Goal: Information Seeking & Learning: Check status

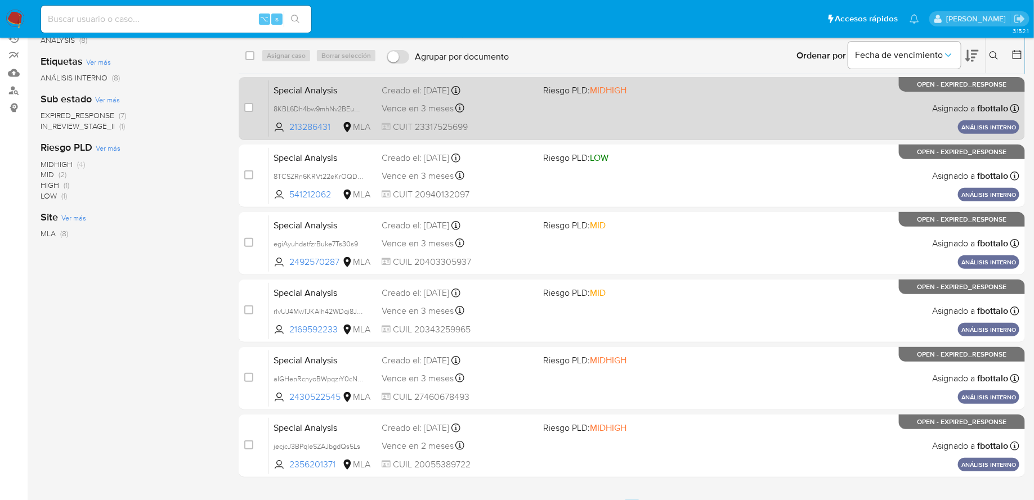
scroll to position [167, 0]
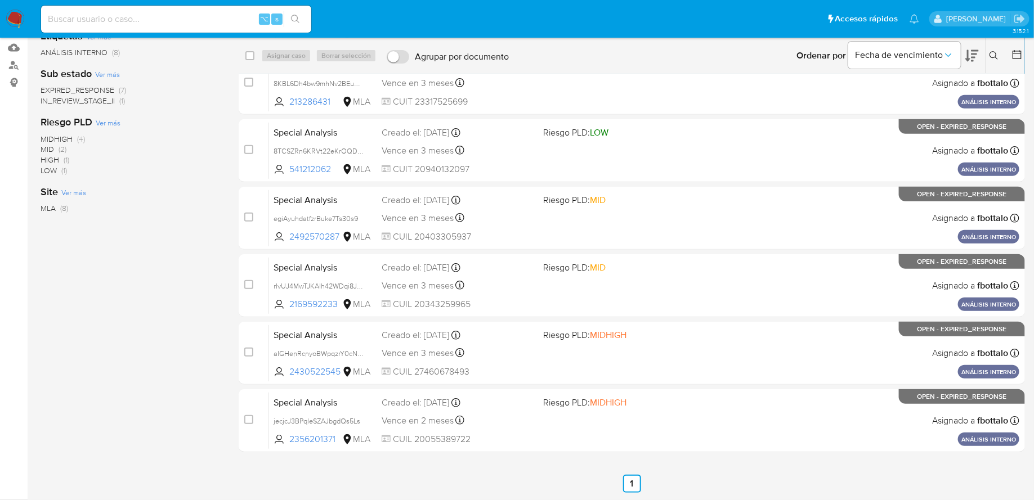
click at [146, 28] on div "⌥ s" at bounding box center [176, 19] width 270 height 27
click at [146, 15] on input at bounding box center [176, 19] width 270 height 15
paste input "1743033417"
type input "1743033417"
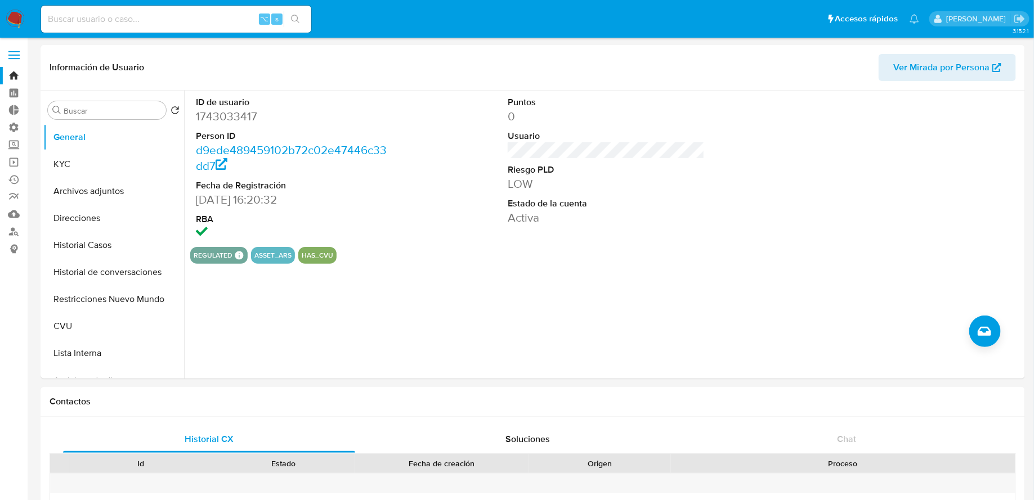
select select "10"
click at [94, 240] on button "Historial Casos" at bounding box center [109, 245] width 132 height 27
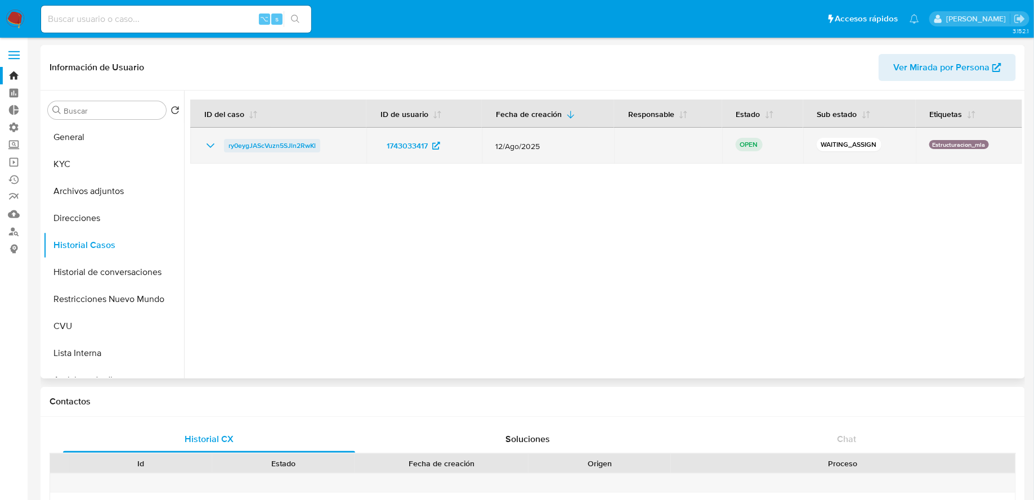
drag, startPoint x: 339, startPoint y: 145, endPoint x: 225, endPoint y: 149, distance: 113.7
click at [225, 149] on div "ry0eygJAScVuzn5SJln2RwKl" at bounding box center [278, 146] width 149 height 14
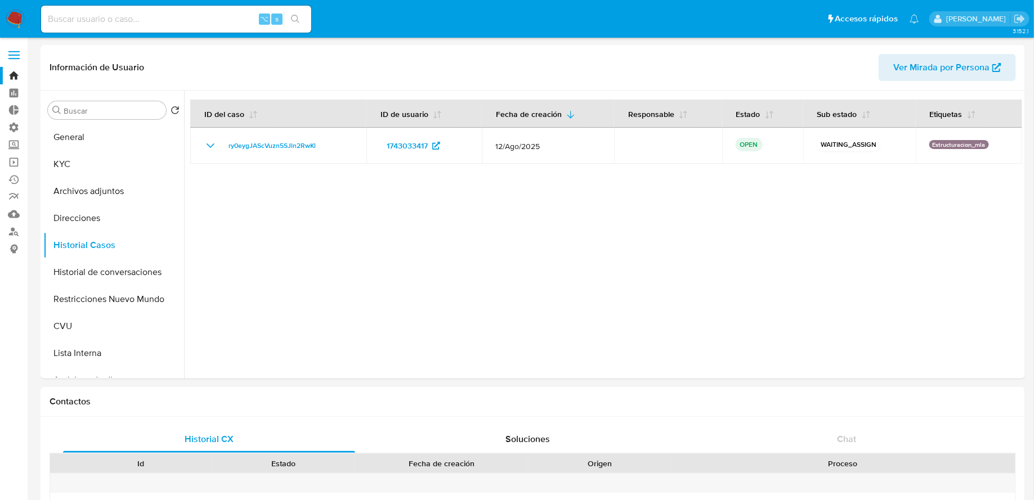
click at [153, 20] on input at bounding box center [176, 19] width 270 height 15
paste input "137866636"
type input "137866636"
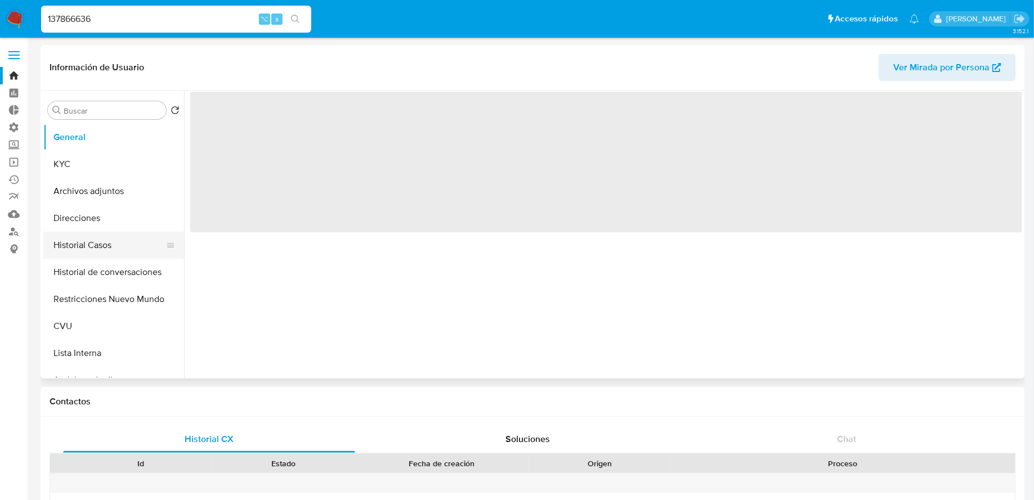
click at [118, 245] on button "Historial Casos" at bounding box center [109, 245] width 132 height 27
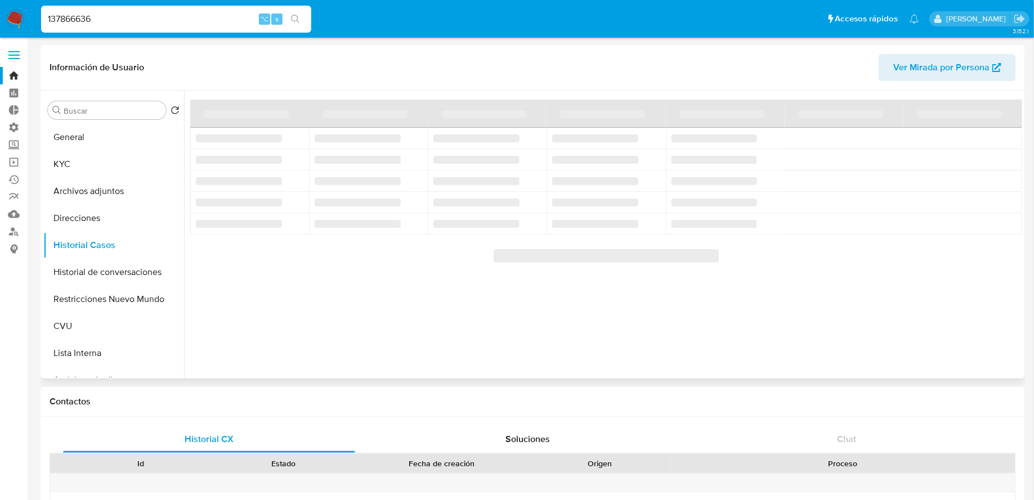
select select "10"
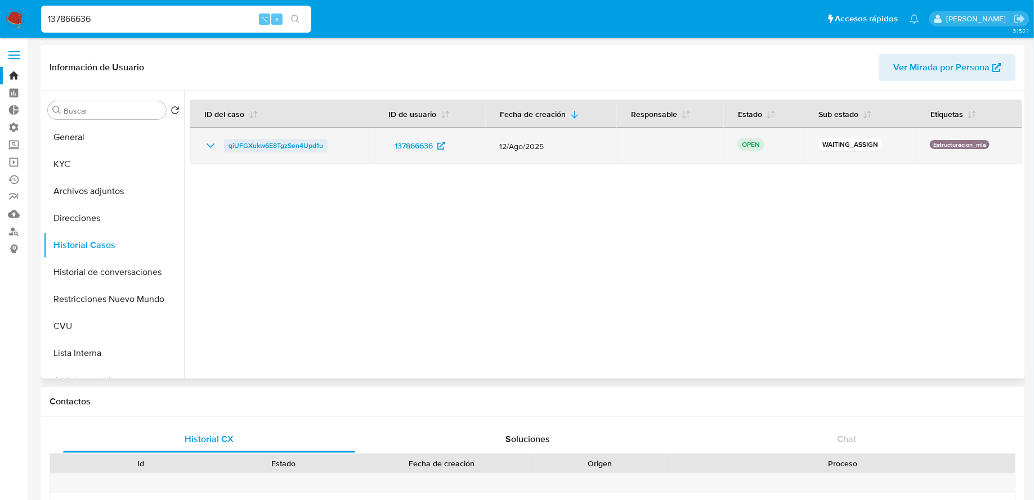
drag, startPoint x: 340, startPoint y: 145, endPoint x: 224, endPoint y: 148, distance: 115.9
click at [224, 148] on div "qiUFGXukw6E8TgzSen4Upd1u" at bounding box center [282, 146] width 157 height 14
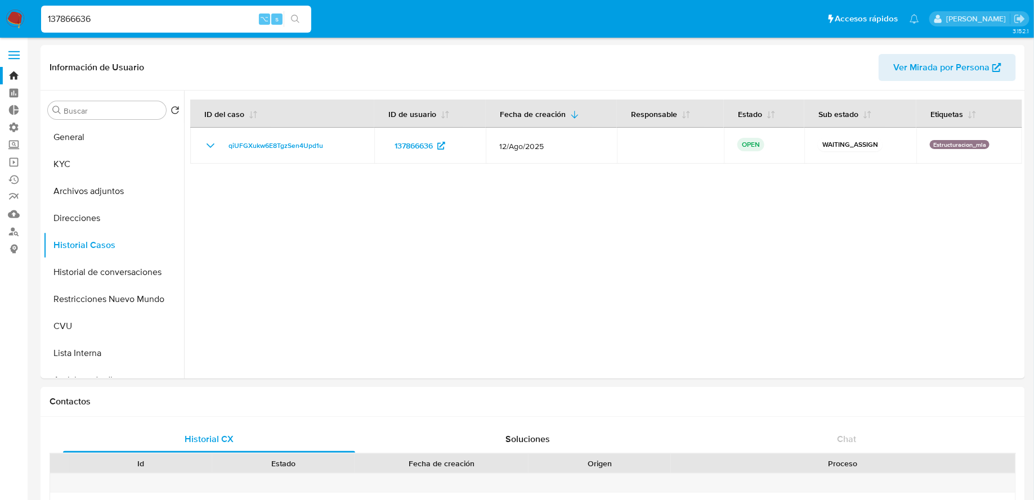
click at [218, 24] on input "137866636" at bounding box center [176, 19] width 270 height 15
paste input "079811428"
type input "1079811428"
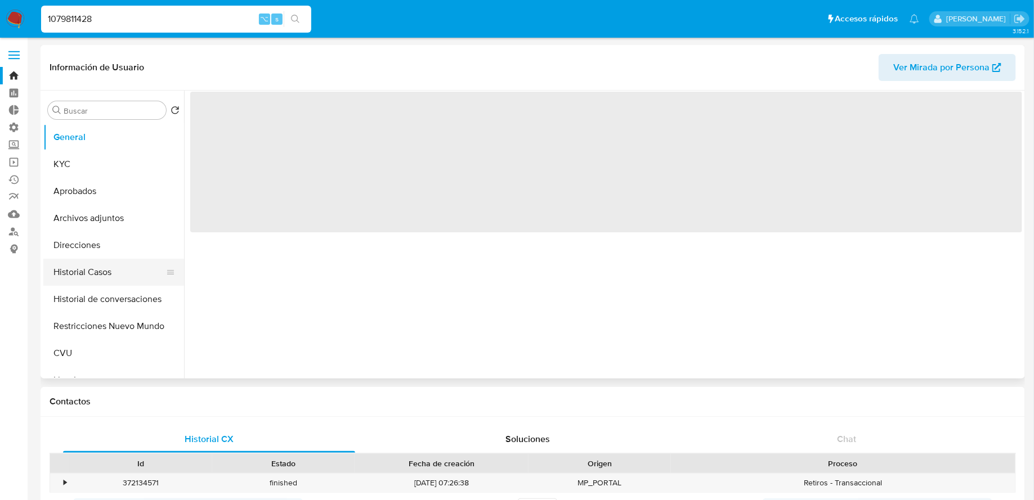
click at [105, 259] on button "Historial Casos" at bounding box center [109, 272] width 132 height 27
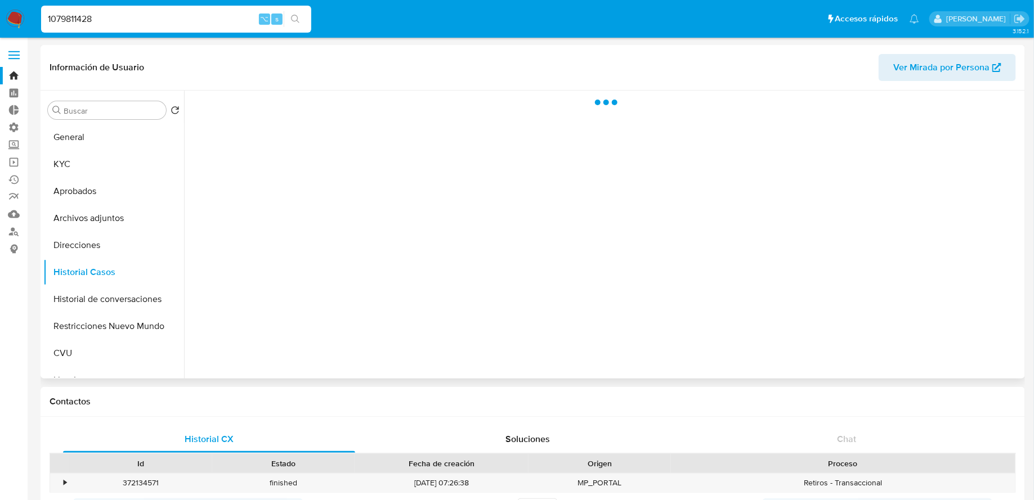
select select "10"
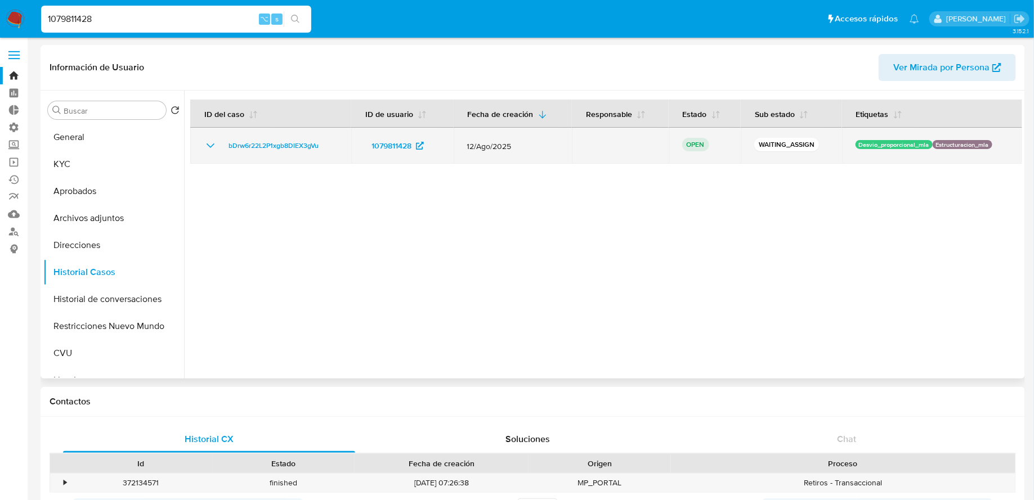
drag, startPoint x: 331, startPoint y: 147, endPoint x: 208, endPoint y: 147, distance: 123.8
click at [208, 147] on div "bDrw6r22L2P1xgb8DlEX3gVu" at bounding box center [271, 146] width 134 height 14
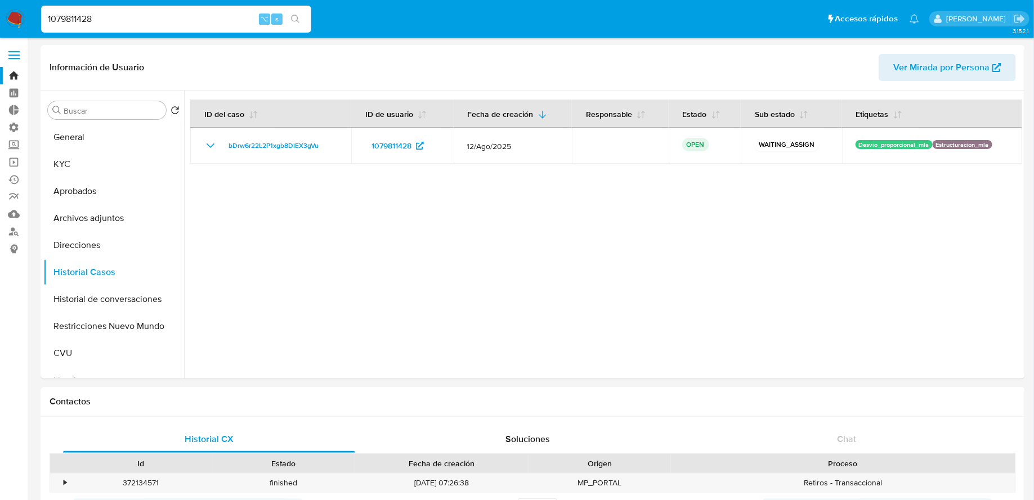
click at [231, 23] on input "1079811428" at bounding box center [176, 19] width 270 height 15
paste input "382070194"
type input "382070194"
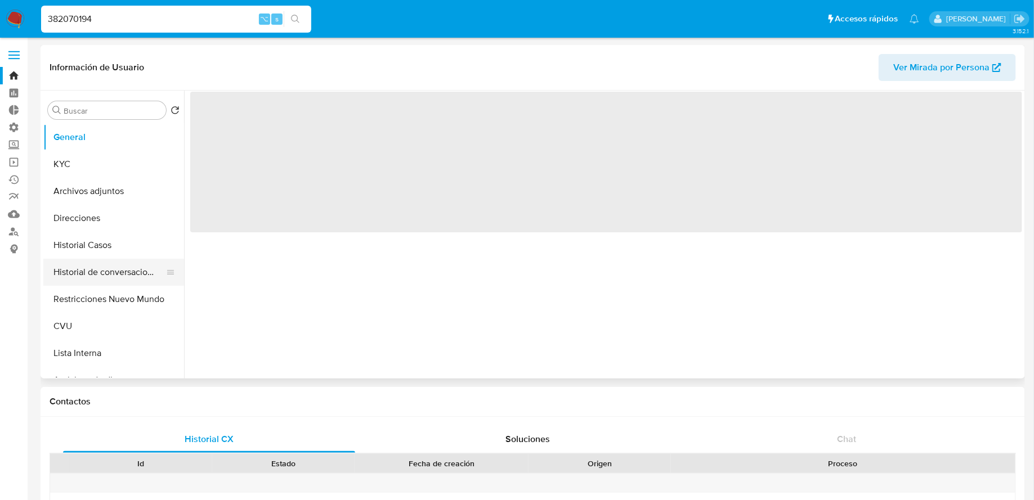
click at [102, 278] on button "Historial de conversaciones" at bounding box center [109, 272] width 132 height 27
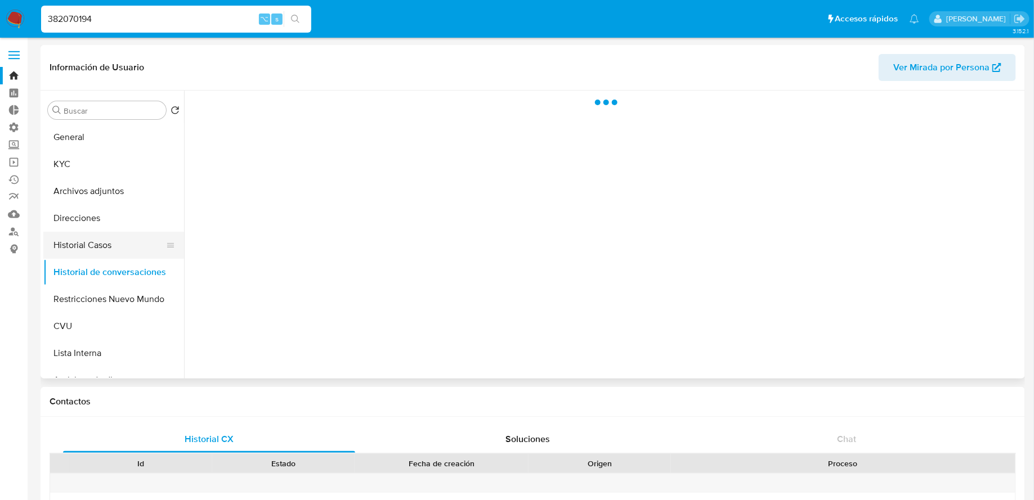
click at [92, 237] on button "Historial Casos" at bounding box center [109, 245] width 132 height 27
select select "10"
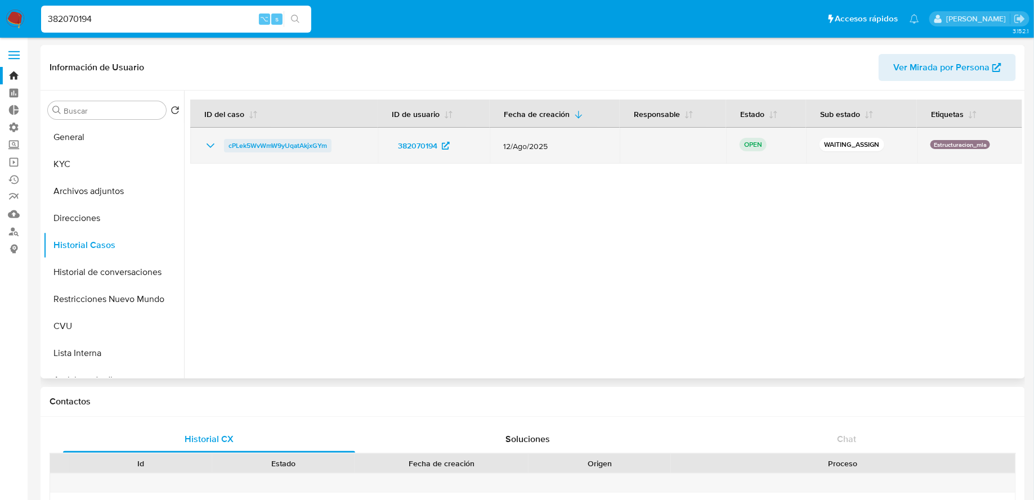
drag, startPoint x: 347, startPoint y: 143, endPoint x: 225, endPoint y: 149, distance: 122.2
click at [225, 149] on div "cPLek5WvWmW9yUqatAkjxGYm" at bounding box center [284, 146] width 160 height 14
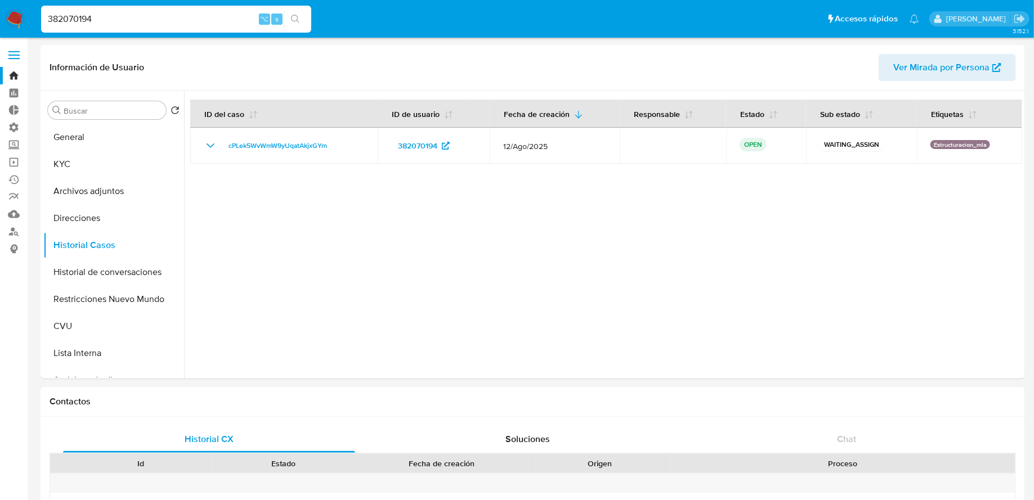
click at [237, 20] on input "382070194" at bounding box center [176, 19] width 270 height 15
paste input "793345348"
type input "793345348"
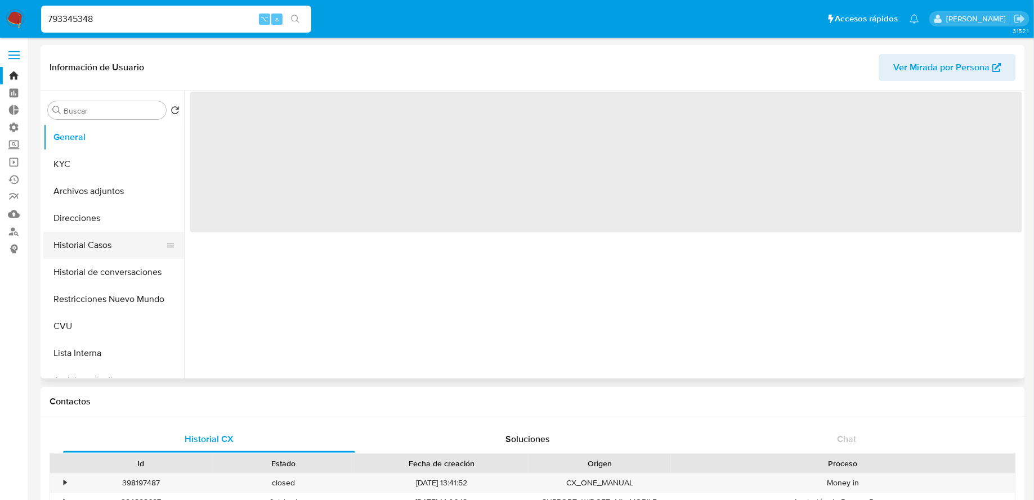
click at [93, 252] on button "Historial Casos" at bounding box center [109, 245] width 132 height 27
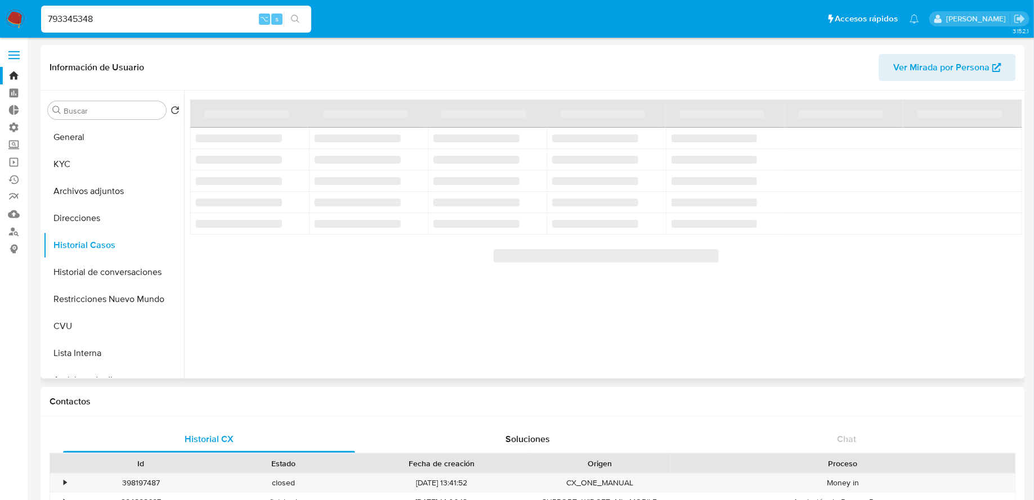
select select "10"
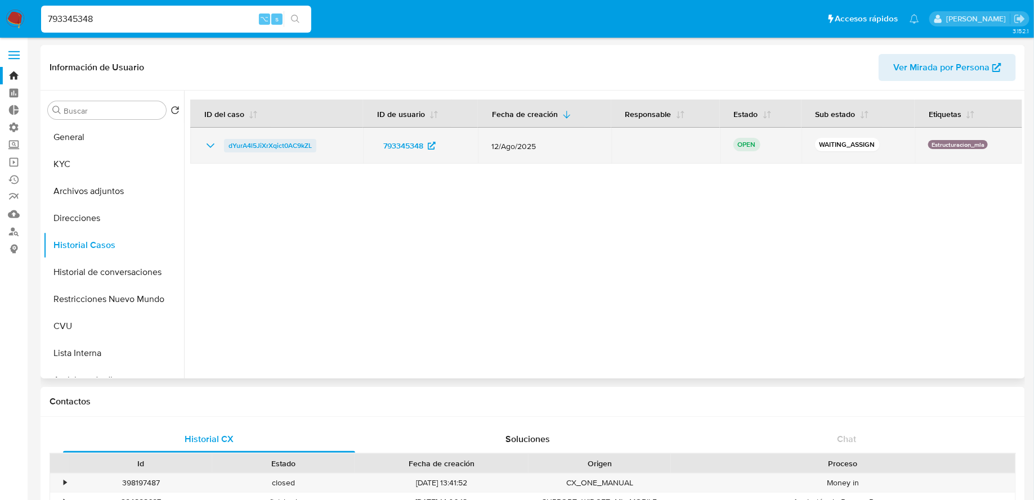
drag, startPoint x: 333, startPoint y: 144, endPoint x: 229, endPoint y: 145, distance: 103.5
click at [229, 145] on div "dYurA4l5JiXrXqict0AC9kZL" at bounding box center [277, 146] width 146 height 14
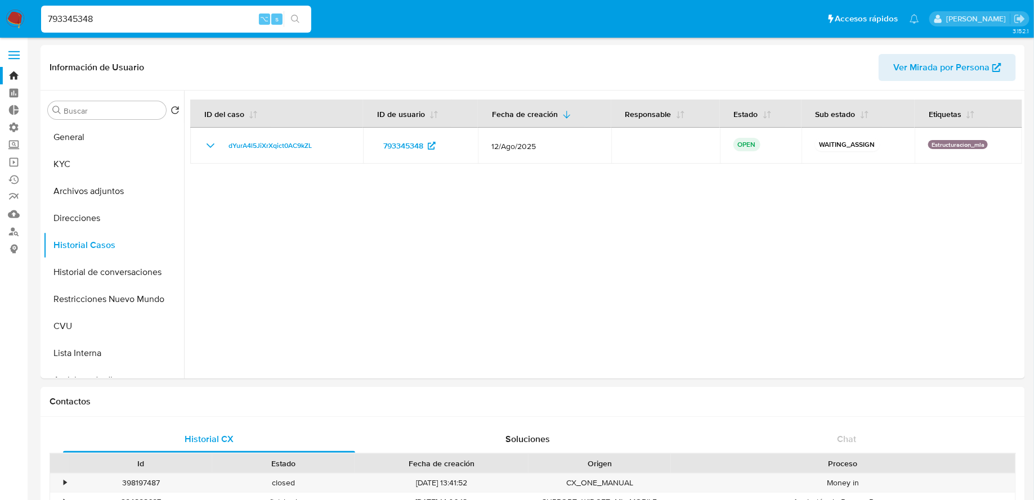
click at [101, 25] on input "793345348" at bounding box center [176, 19] width 270 height 15
paste input "224971267"
type input "224971267"
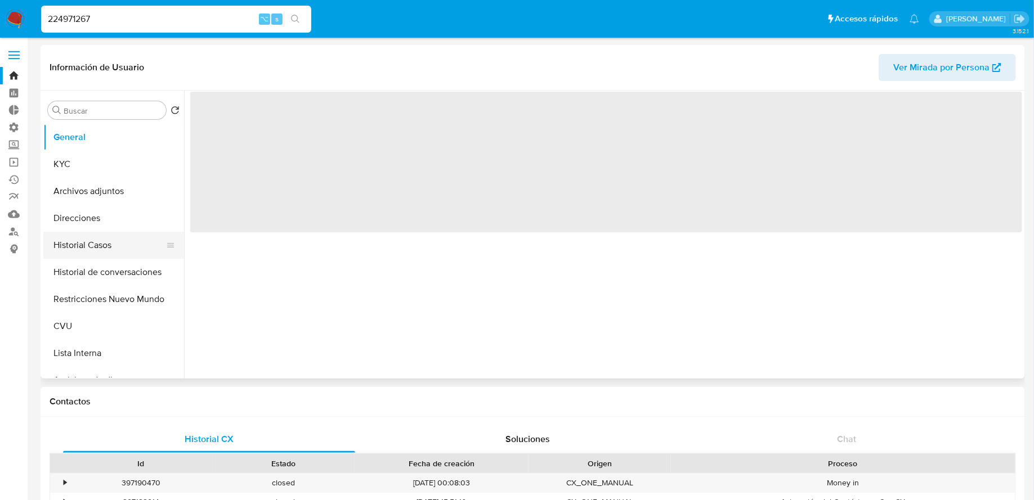
click at [116, 239] on button "Historial Casos" at bounding box center [109, 245] width 132 height 27
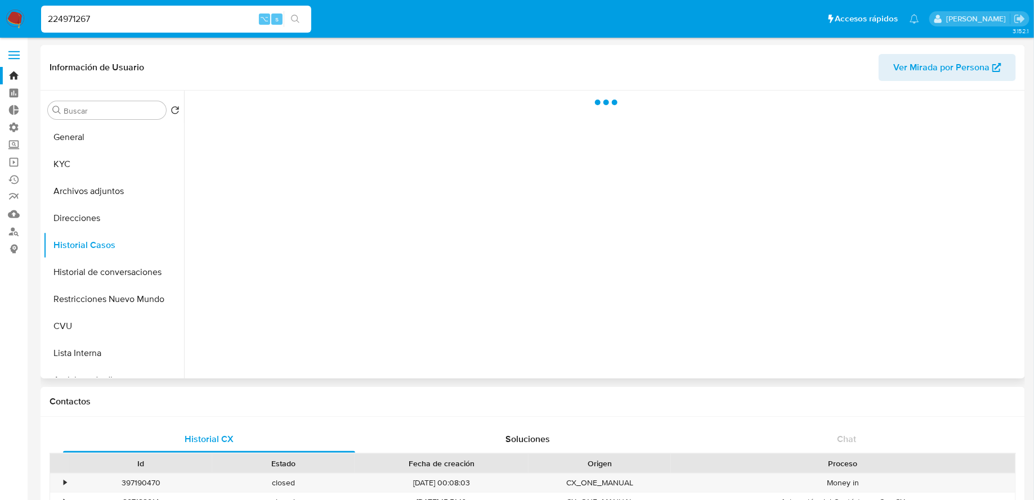
select select "10"
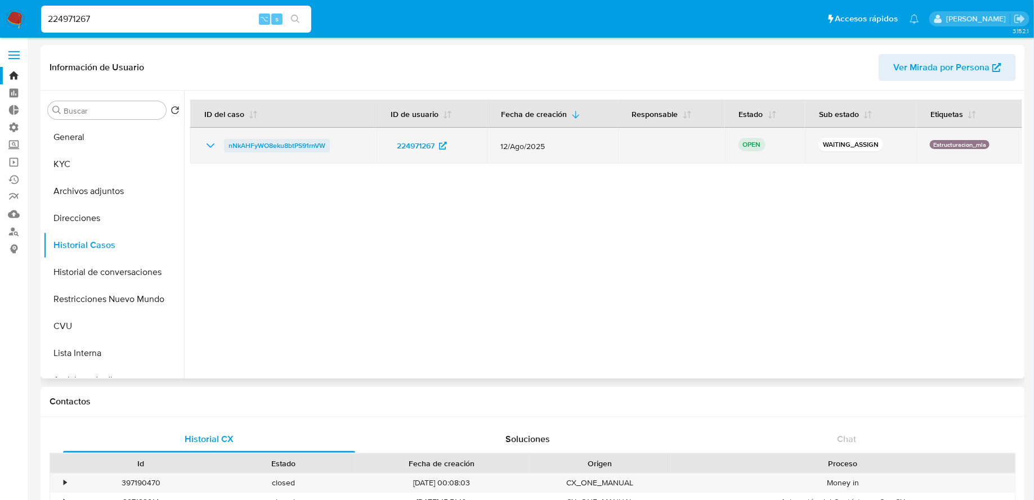
drag, startPoint x: 336, startPoint y: 146, endPoint x: 223, endPoint y: 146, distance: 113.1
click at [223, 146] on div "nNkAHFyWO8eku8btPS91rnVW" at bounding box center [283, 146] width 159 height 14
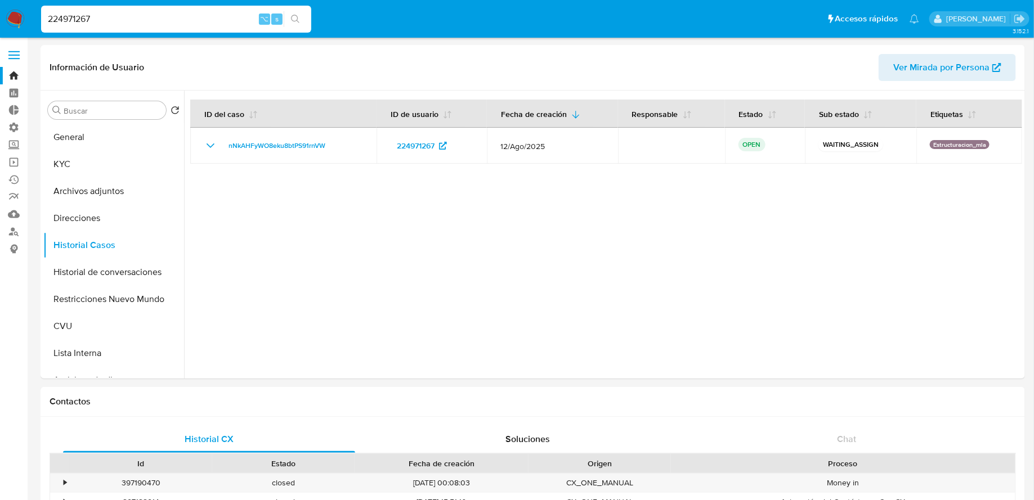
click at [167, 7] on div "224971267 ⌥ s" at bounding box center [176, 19] width 270 height 27
click at [164, 20] on input "224971267" at bounding box center [176, 19] width 270 height 15
paste input "1916683751"
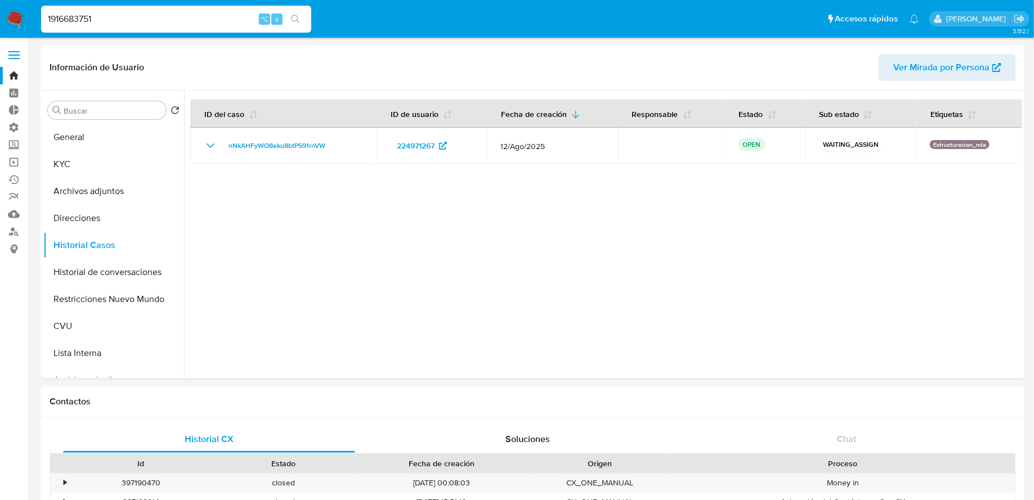
type input "1916683751"
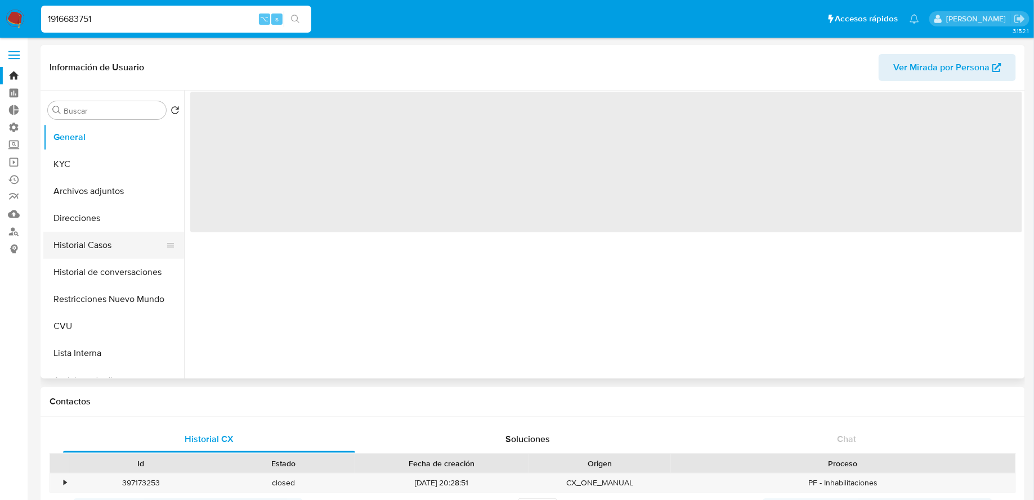
click at [103, 254] on button "Historial Casos" at bounding box center [109, 245] width 132 height 27
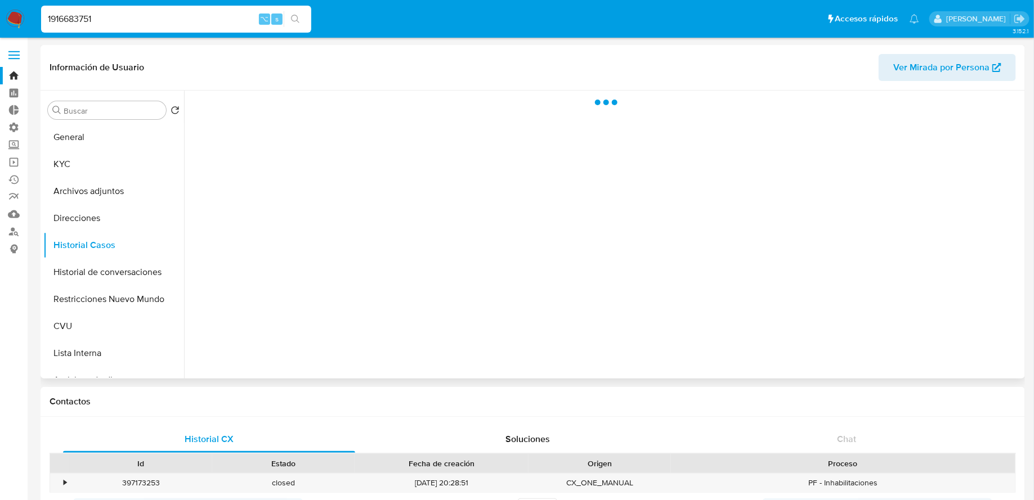
select select "10"
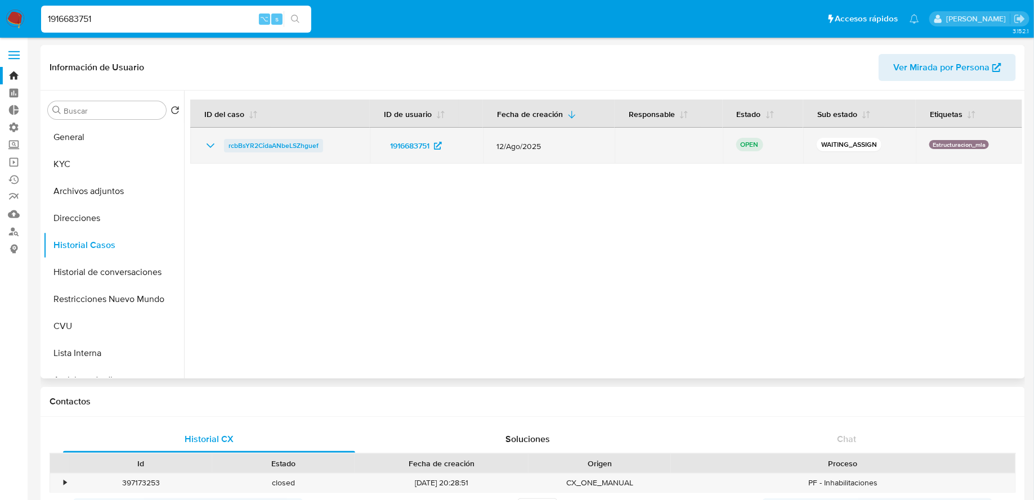
drag, startPoint x: 336, startPoint y: 145, endPoint x: 226, endPoint y: 148, distance: 109.8
click at [226, 148] on div "rcbBsYR2CidaANbeLSZhguef" at bounding box center [280, 146] width 152 height 14
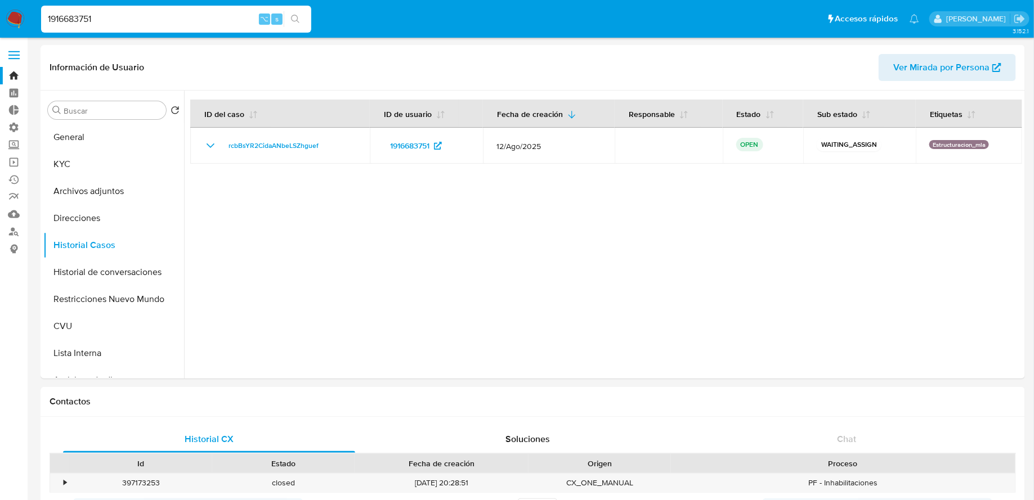
click at [115, 30] on div "1916683751 ⌥ s" at bounding box center [176, 19] width 270 height 27
click at [115, 23] on input "1916683751" at bounding box center [176, 19] width 270 height 15
paste input "2058047"
type input "12058047"
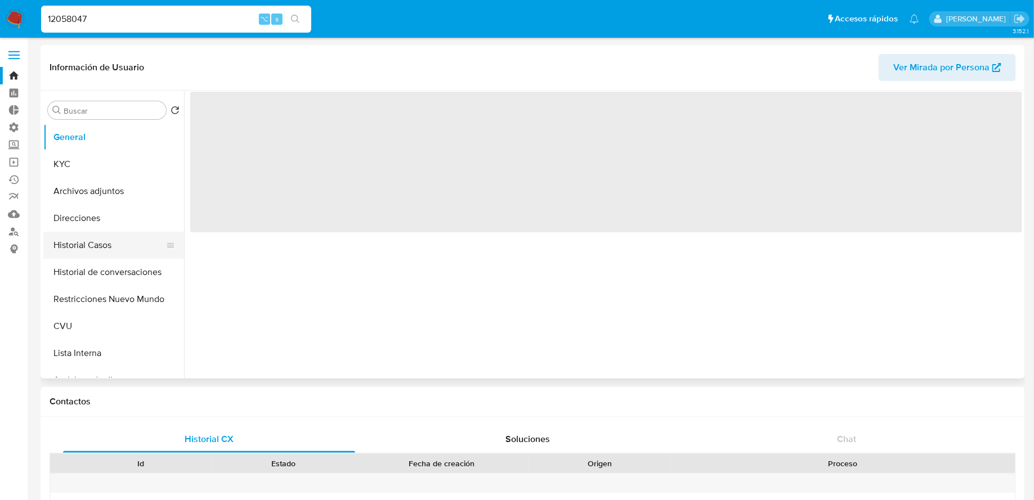
click at [101, 249] on button "Historial Casos" at bounding box center [109, 245] width 132 height 27
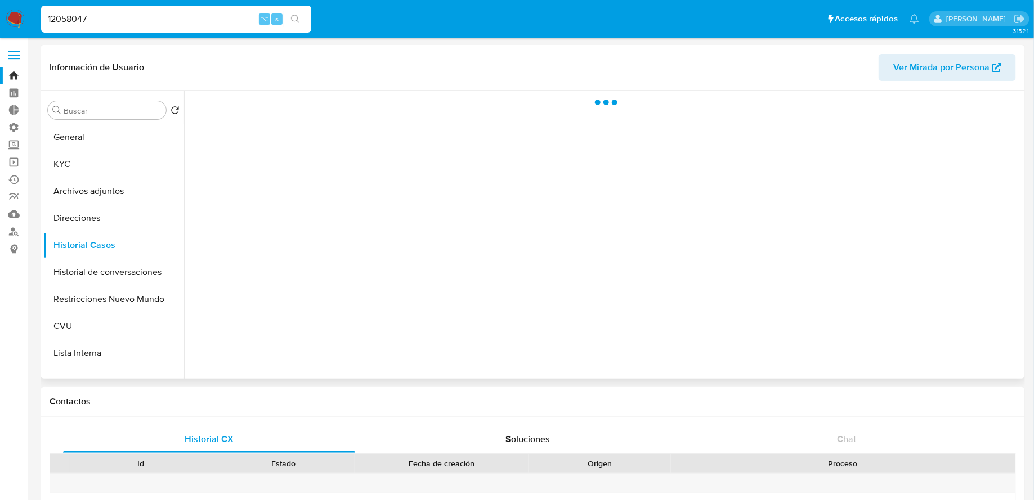
select select "10"
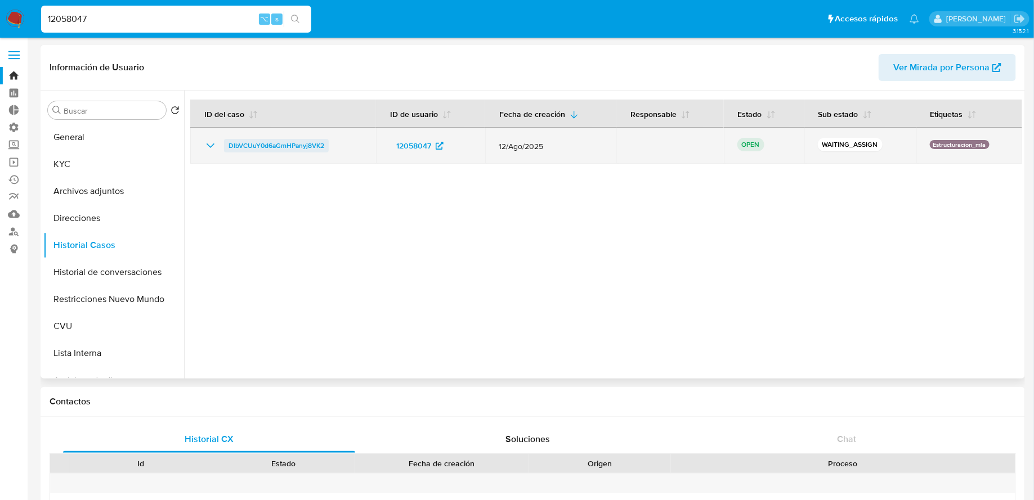
drag, startPoint x: 340, startPoint y: 145, endPoint x: 225, endPoint y: 145, distance: 115.3
click at [225, 145] on div "DlbVCUuY0d6aGmHPanyj8VK2" at bounding box center [283, 146] width 159 height 14
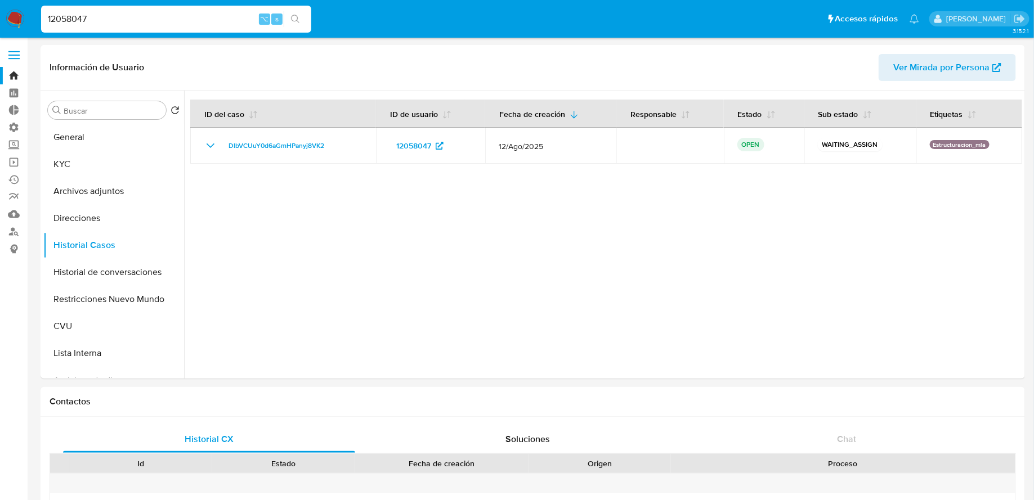
click at [232, 17] on input "12058047" at bounding box center [176, 19] width 270 height 15
paste input "507334708"
type input "507334708"
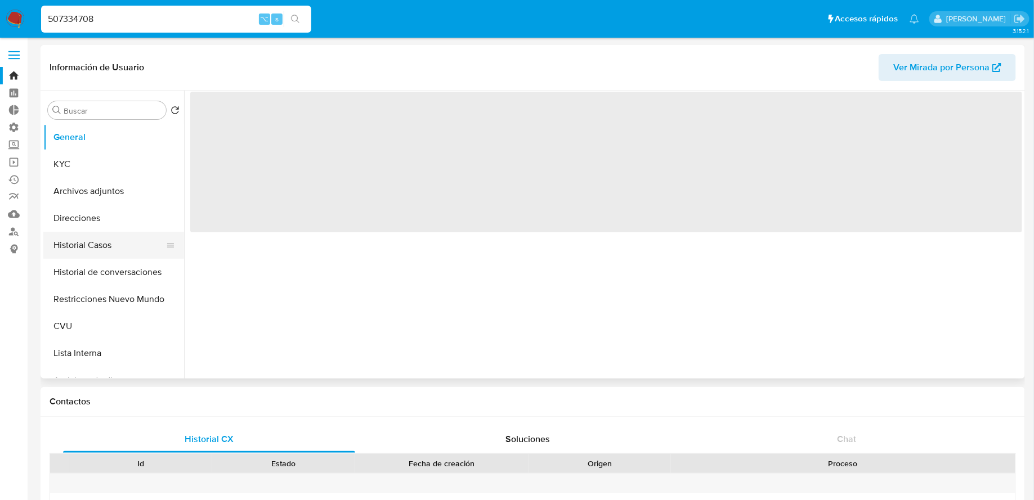
click at [97, 240] on button "Historial Casos" at bounding box center [109, 245] width 132 height 27
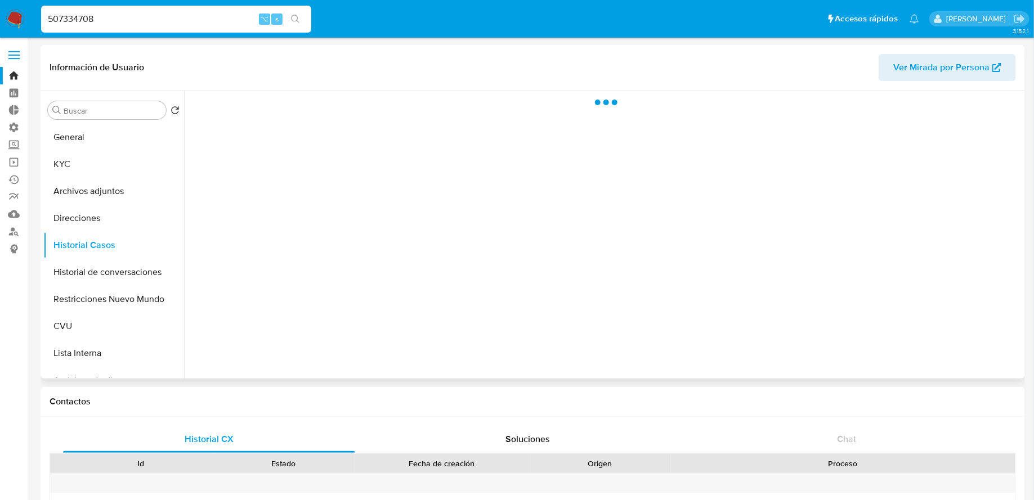
select select "10"
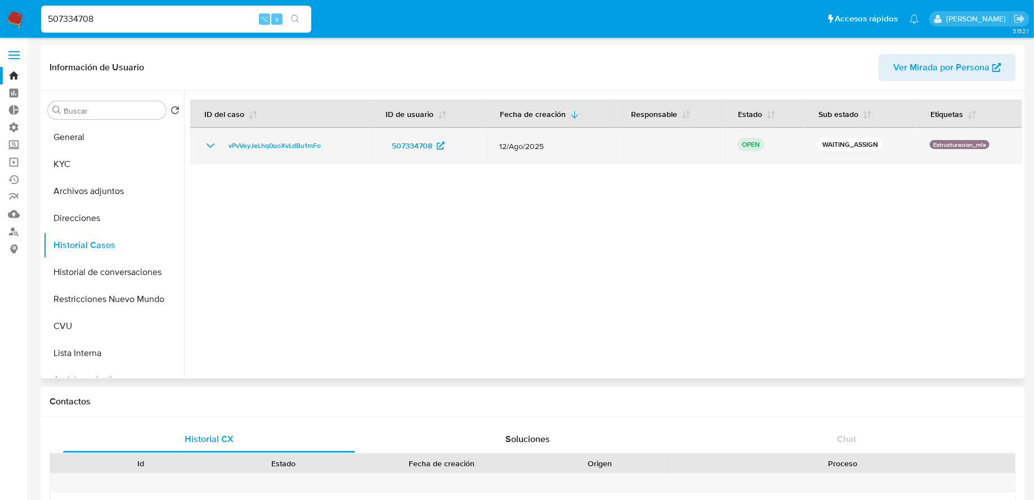
drag, startPoint x: 341, startPoint y: 147, endPoint x: 221, endPoint y: 150, distance: 119.9
click at [221, 150] on div "vPvVeyJeLhq0uoXvLdBu1mFo" at bounding box center [281, 146] width 154 height 14
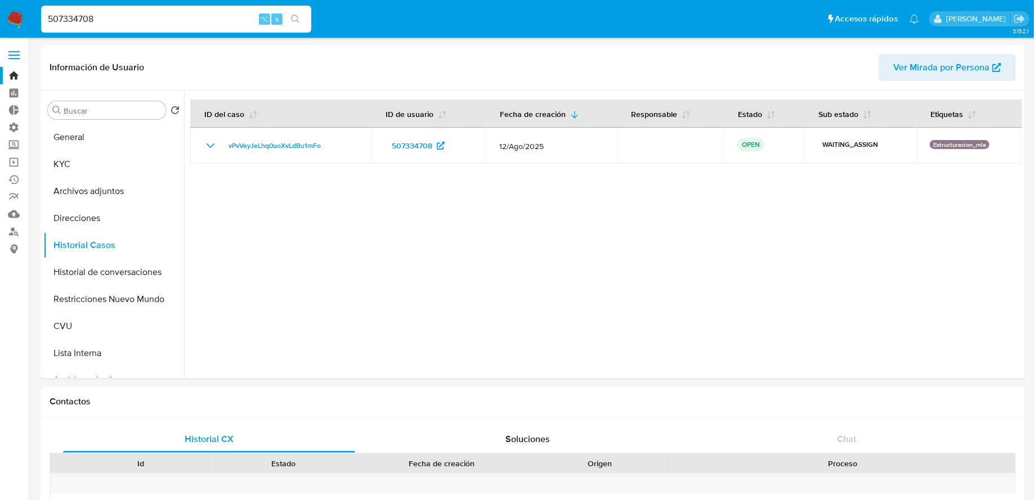
click at [221, 17] on input "507334708" at bounding box center [176, 19] width 270 height 15
paste input "168791005"
type input "168791005"
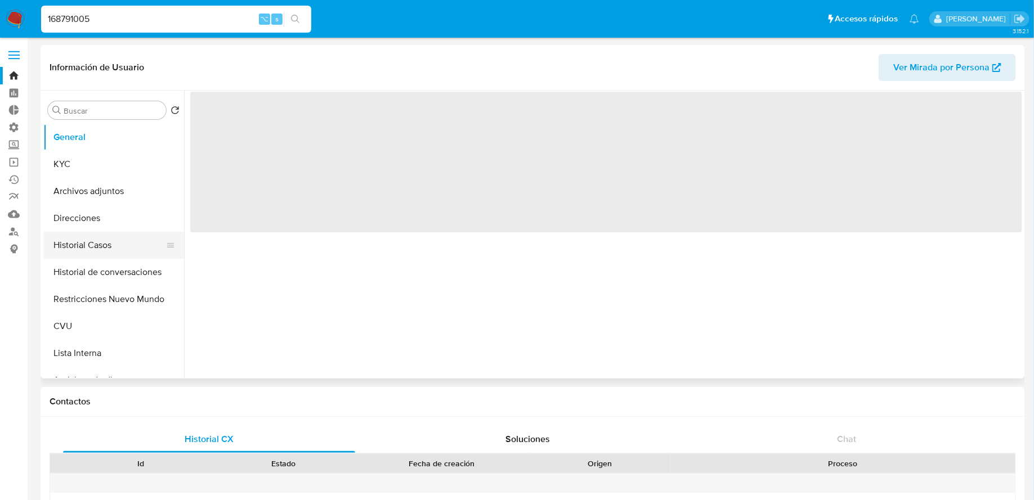
click at [112, 255] on button "Historial Casos" at bounding box center [109, 245] width 132 height 27
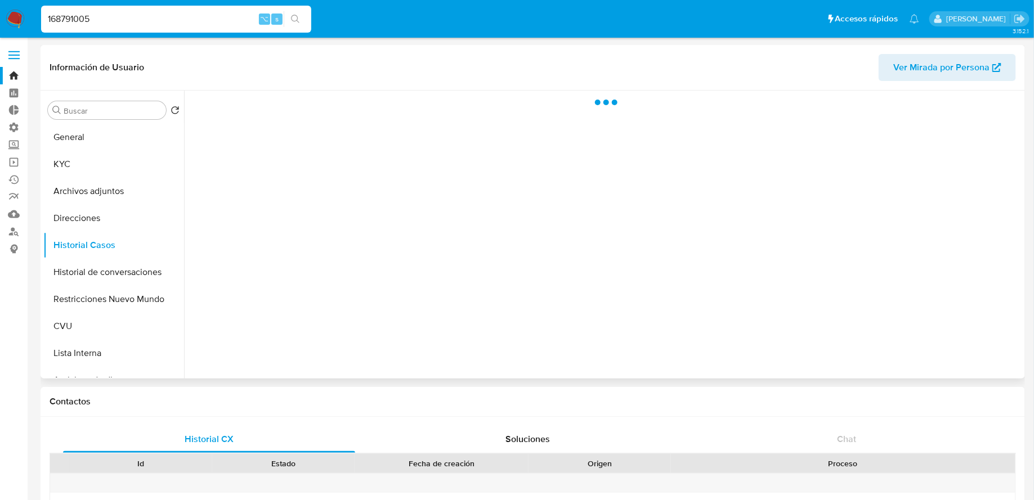
select select "10"
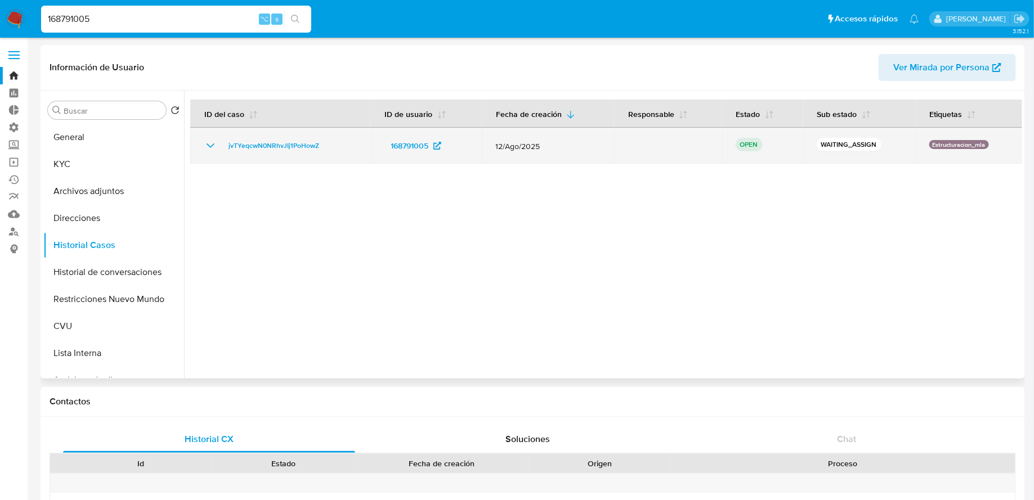
drag, startPoint x: 344, startPoint y: 138, endPoint x: 324, endPoint y: 144, distance: 20.5
click at [324, 144] on div "jvTYeqcwN0NRhvJIj1PoHowZ" at bounding box center [281, 146] width 154 height 14
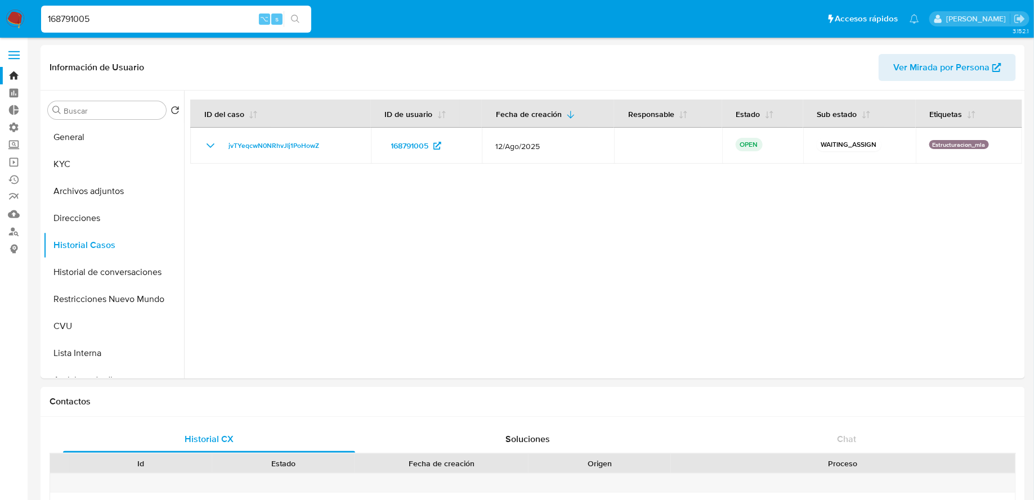
click at [236, 18] on input "168791005" at bounding box center [176, 19] width 270 height 15
paste input "266978886"
type input "266978886"
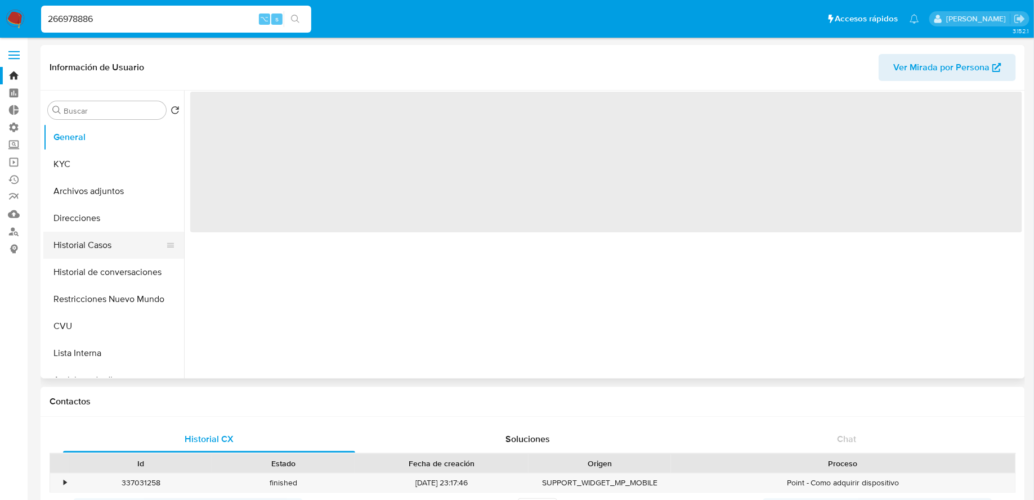
click at [118, 251] on button "Historial Casos" at bounding box center [109, 245] width 132 height 27
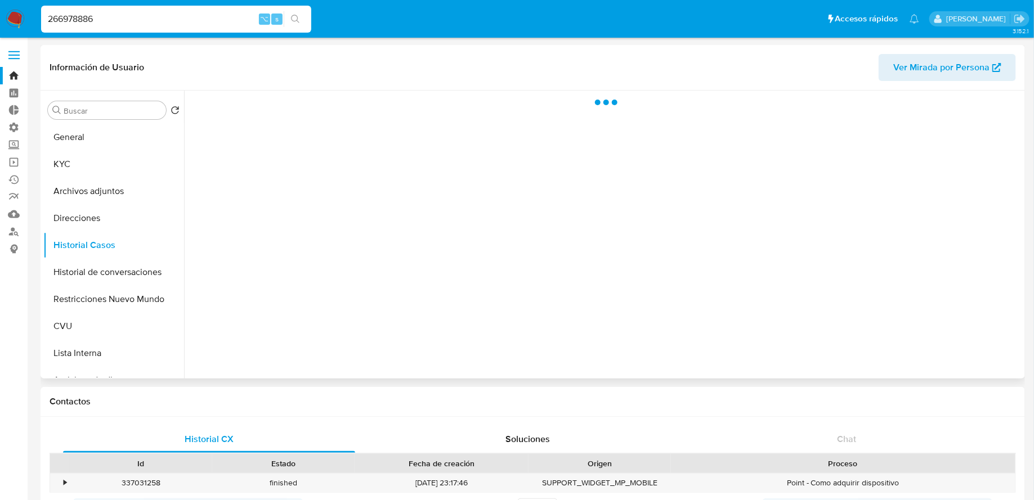
select select "10"
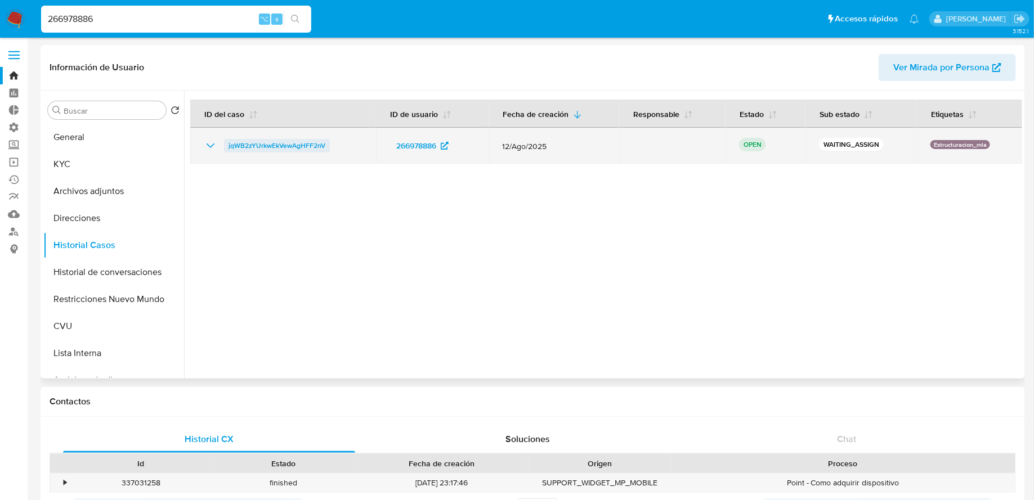
drag, startPoint x: 344, startPoint y: 143, endPoint x: 227, endPoint y: 149, distance: 117.2
click at [227, 149] on div "jqWB2zYUrkwEkVewAgHFF2nV" at bounding box center [283, 146] width 159 height 14
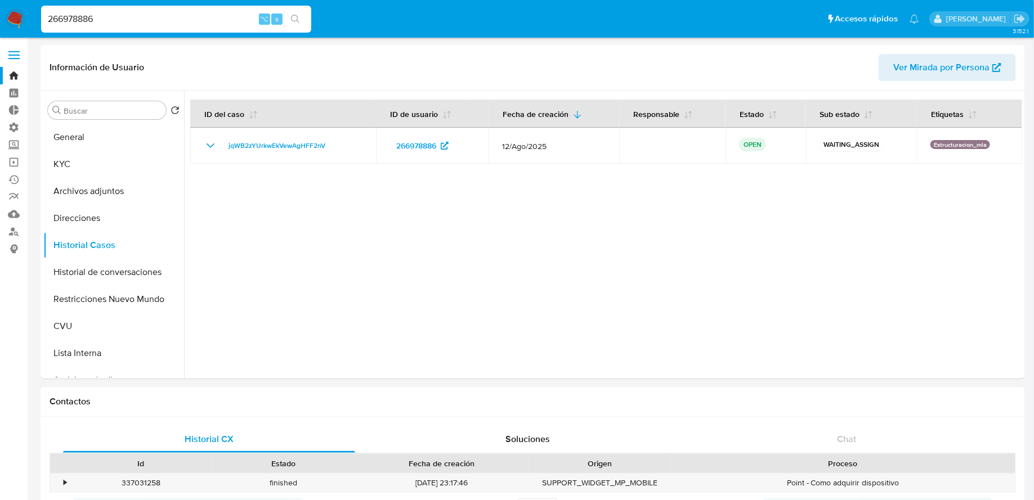
click at [186, 23] on input "266978886" at bounding box center [176, 19] width 270 height 15
paste input "1166459167"
type input "1166459167"
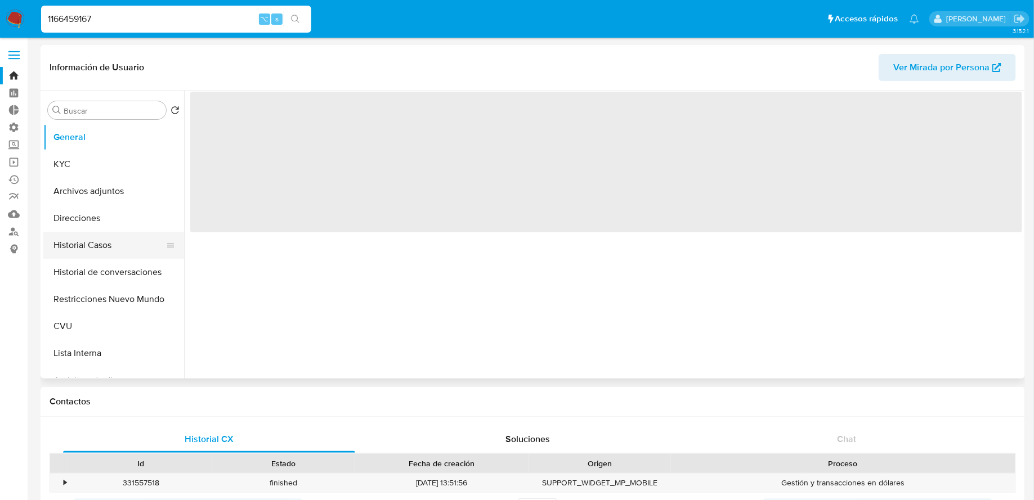
click at [109, 251] on button "Historial Casos" at bounding box center [109, 245] width 132 height 27
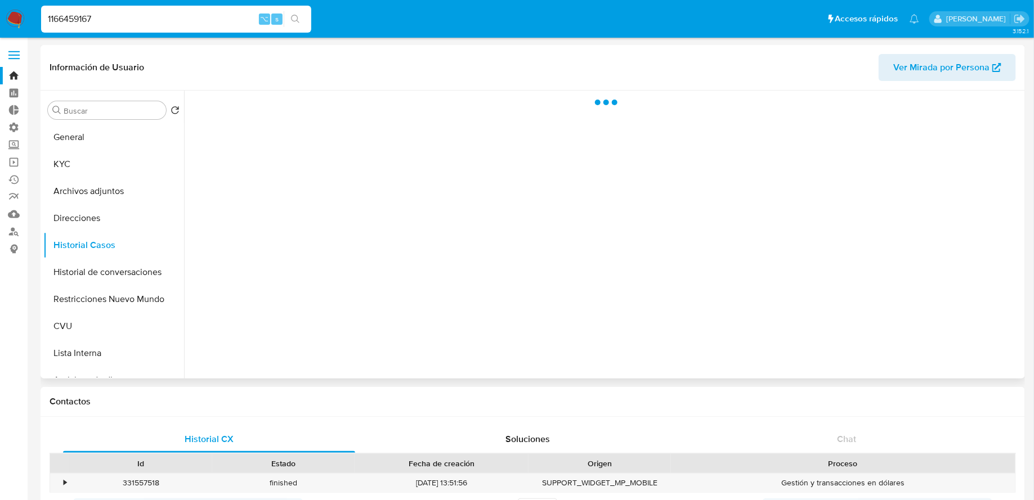
select select "10"
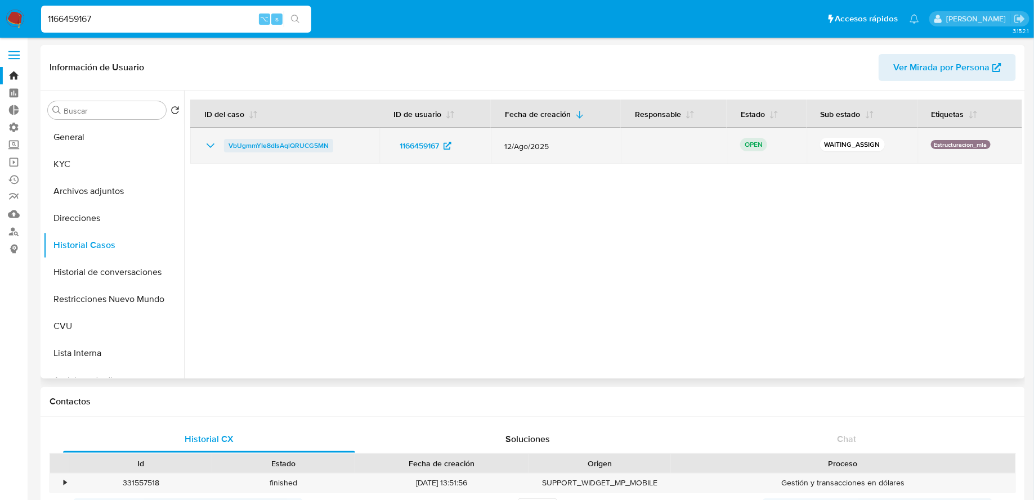
drag, startPoint x: 346, startPoint y: 145, endPoint x: 225, endPoint y: 151, distance: 121.1
click at [225, 151] on div "VbUgmmYIe8dIsAqlQRUCG5MN" at bounding box center [285, 146] width 162 height 14
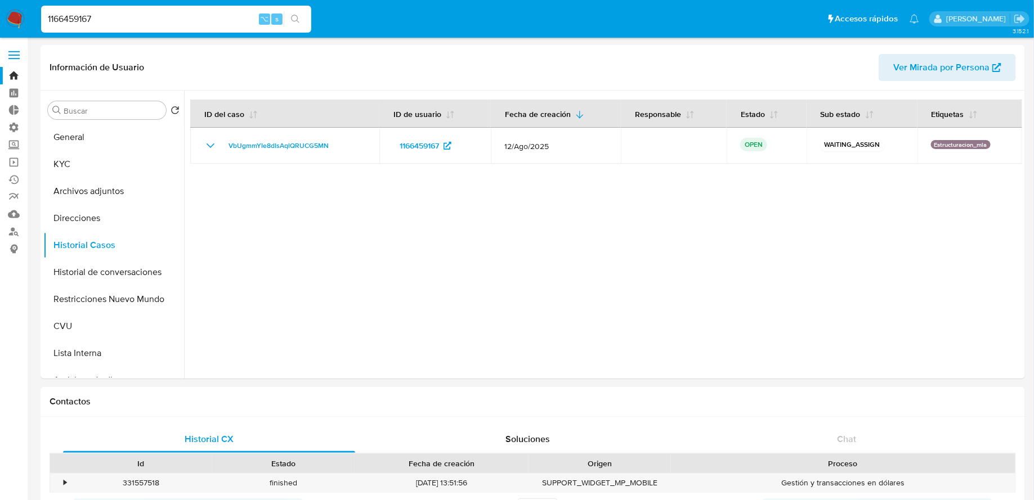
click at [117, 23] on input "1166459167" at bounding box center [176, 19] width 270 height 15
paste input "2580794555"
type input "2580794555"
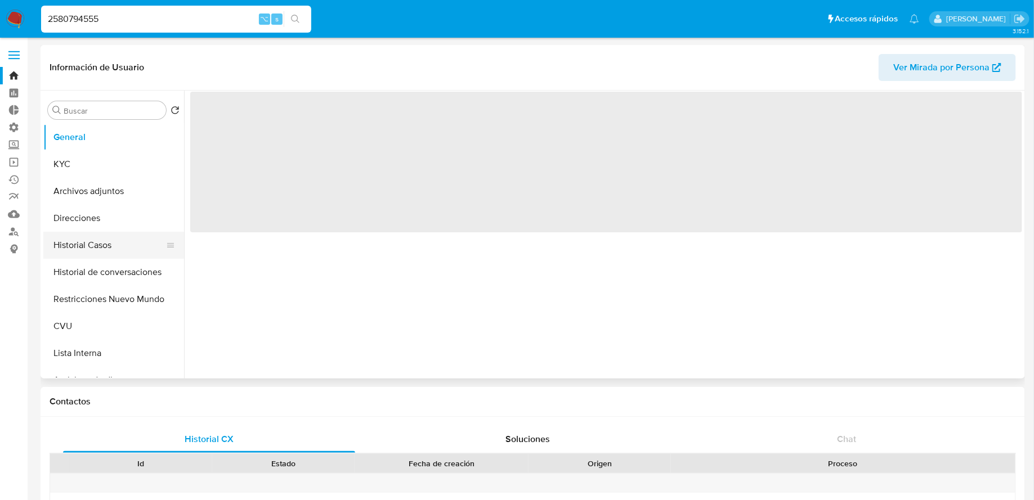
click at [94, 251] on button "Historial Casos" at bounding box center [109, 245] width 132 height 27
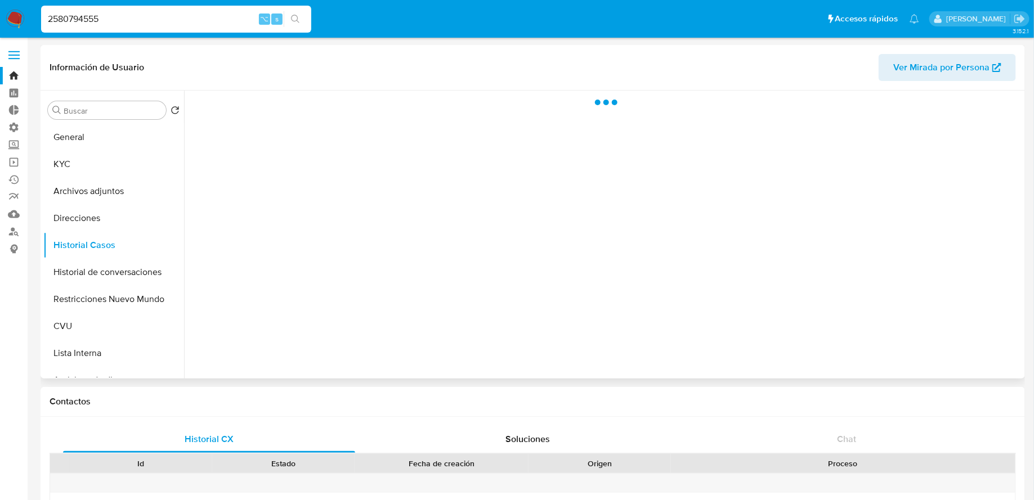
select select "10"
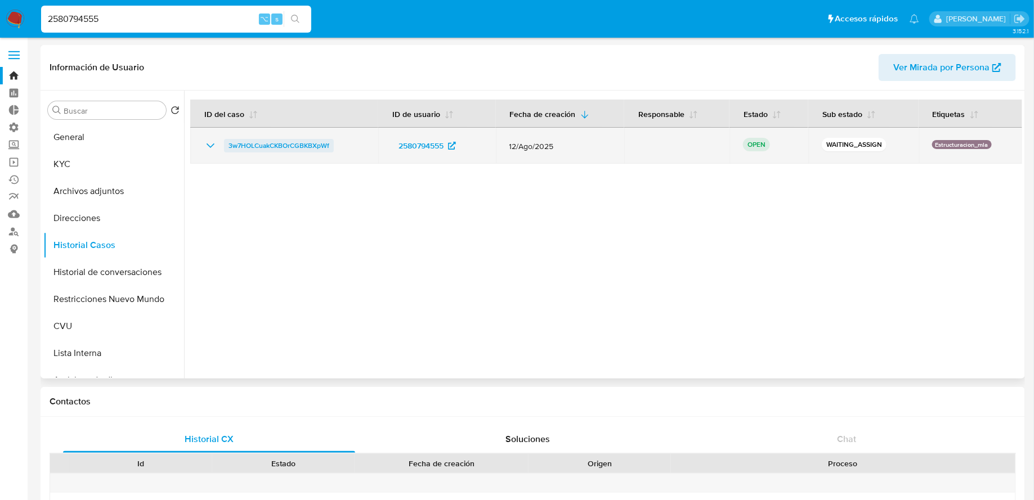
drag, startPoint x: 357, startPoint y: 141, endPoint x: 224, endPoint y: 150, distance: 132.5
click at [224, 150] on div "3w7HOLCuakCKBOrCGBKBXpWf" at bounding box center [284, 146] width 161 height 14
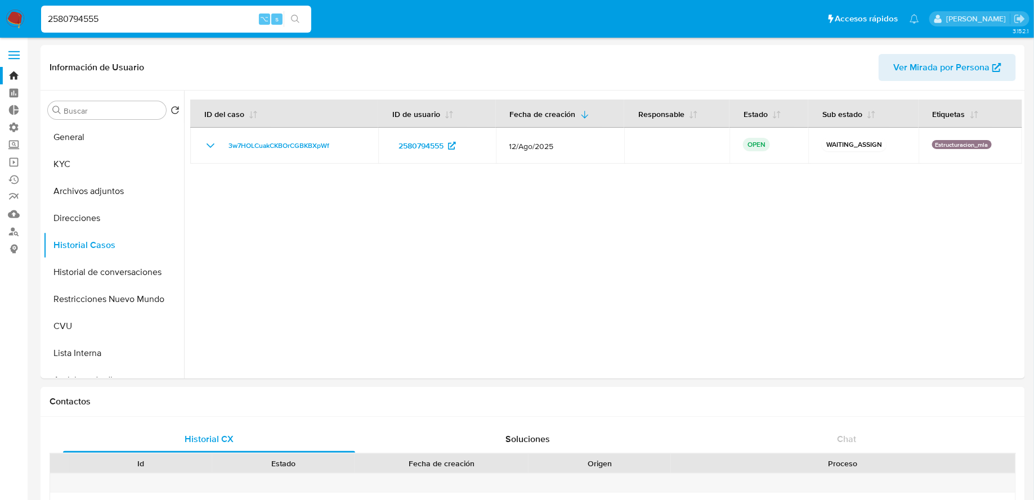
click at [201, 21] on input "2580794555" at bounding box center [176, 19] width 270 height 15
paste input "339992459"
type input "339992459"
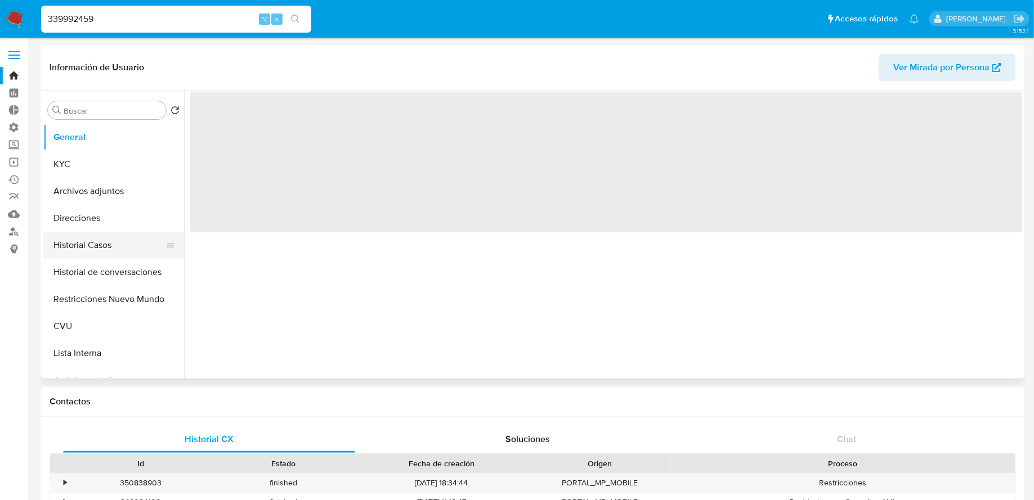
click at [104, 254] on button "Historial Casos" at bounding box center [109, 245] width 132 height 27
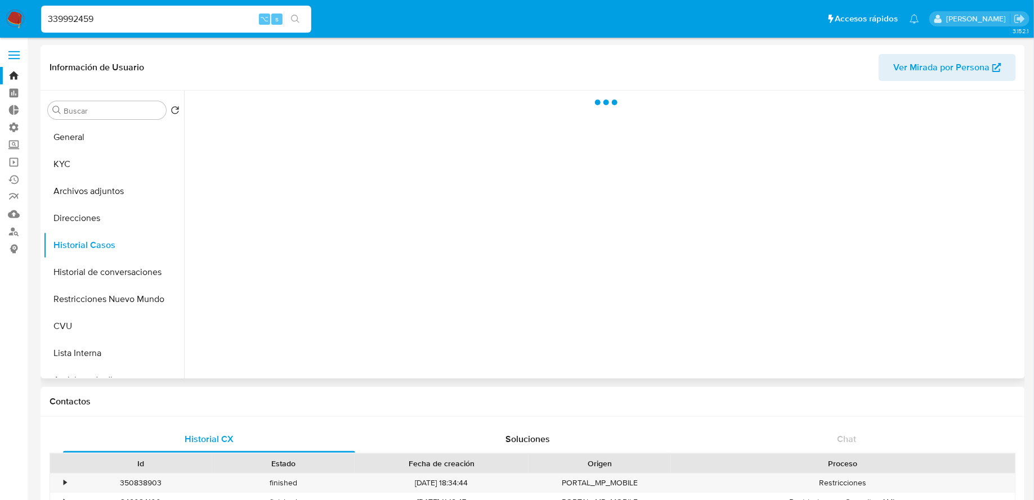
select select "10"
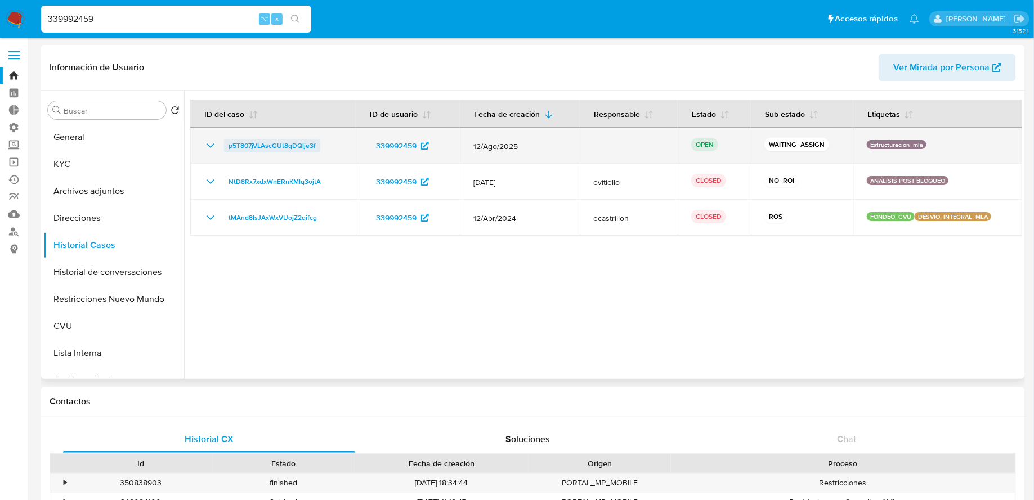
drag, startPoint x: 336, startPoint y: 148, endPoint x: 228, endPoint y: 151, distance: 108.1
click at [228, 151] on div "p5T807jVLAscGUt8qDQlje3f" at bounding box center [273, 146] width 138 height 14
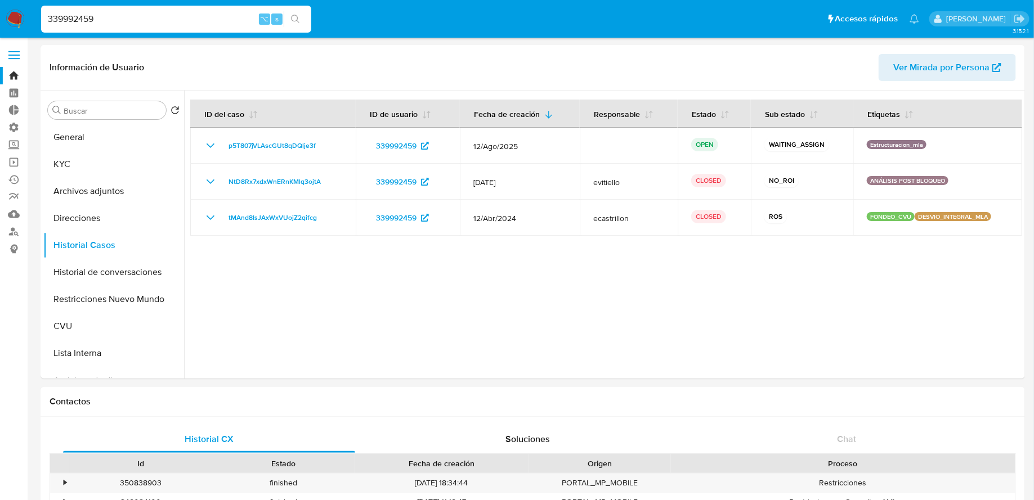
click at [151, 23] on input "339992459" at bounding box center [176, 19] width 270 height 15
paste input "99515561"
type input "99515561"
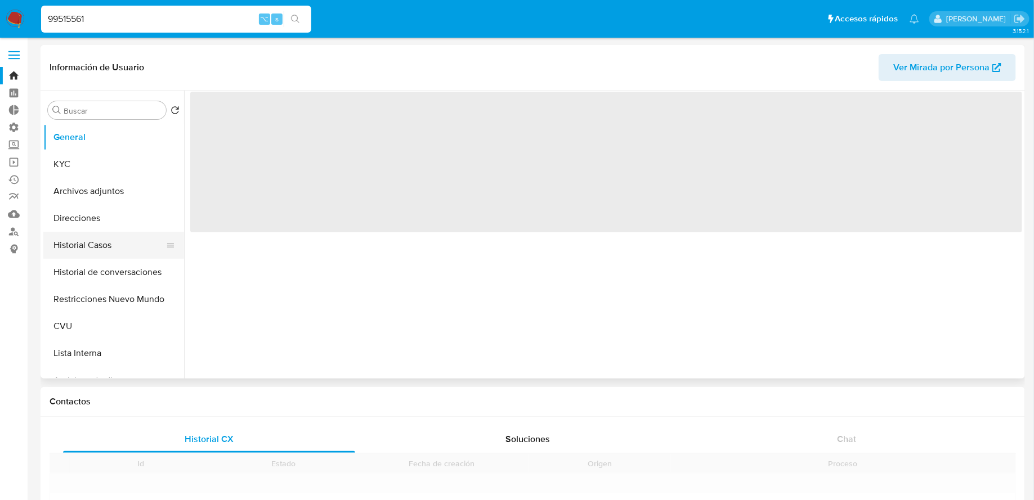
click at [111, 242] on button "Historial Casos" at bounding box center [109, 245] width 132 height 27
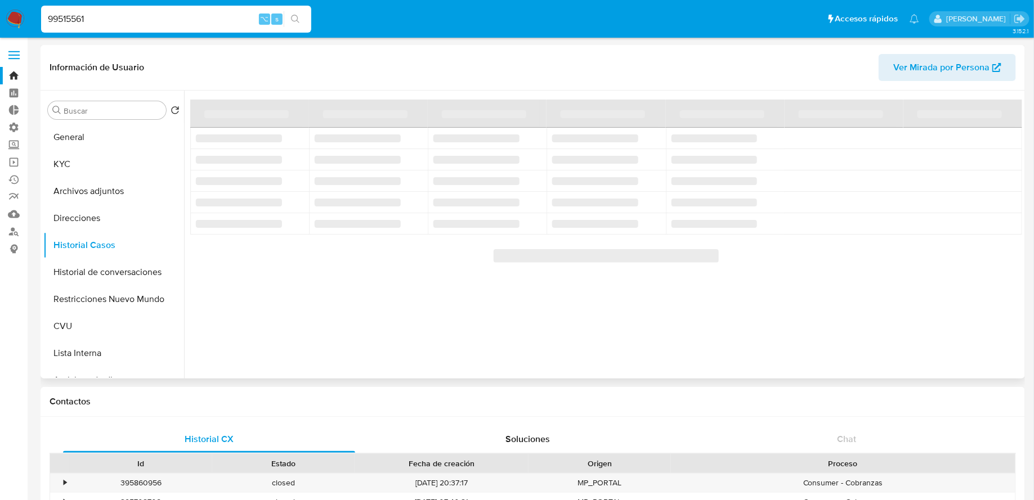
select select "10"
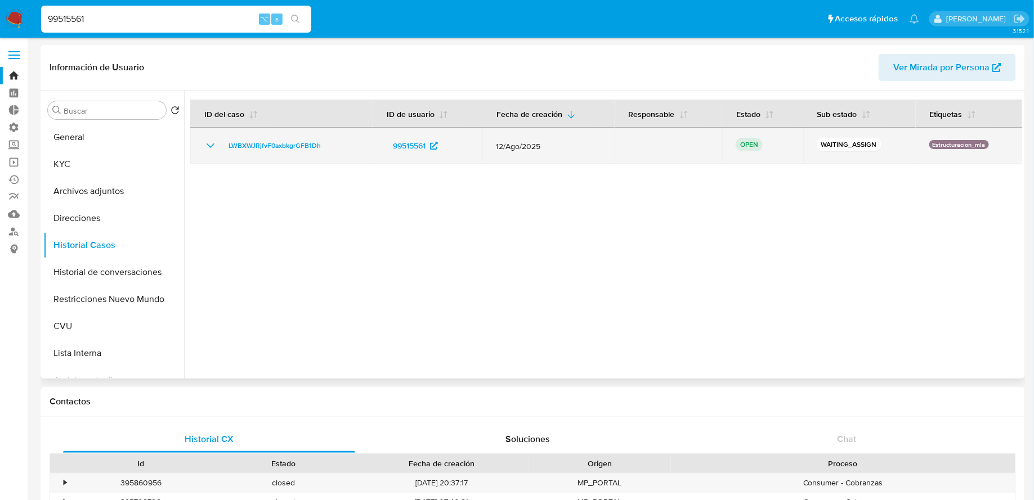
drag, startPoint x: 340, startPoint y: 147, endPoint x: 220, endPoint y: 148, distance: 119.8
click at [220, 148] on div "LWBXWJRjfvF0axbkgrGFB1Dh" at bounding box center [281, 146] width 155 height 14
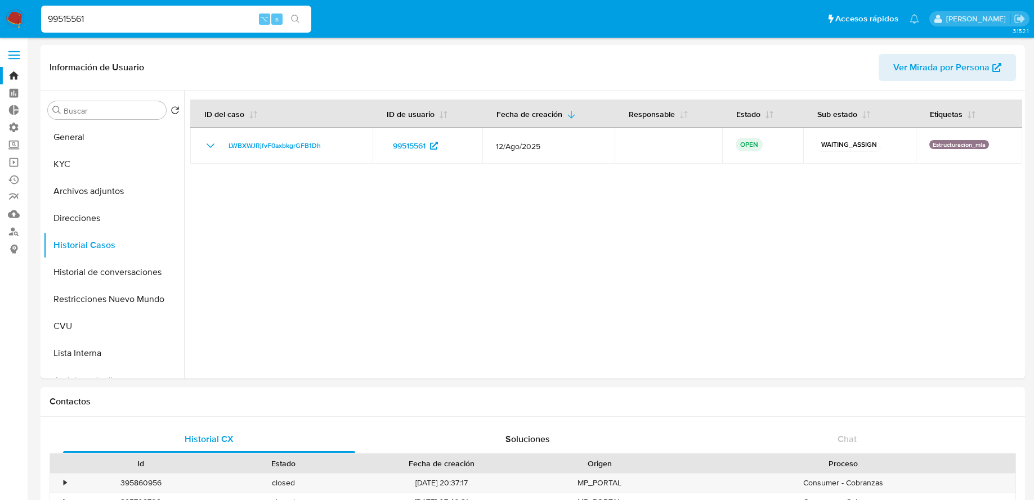
select select "10"
click at [229, 24] on input "99515561" at bounding box center [176, 19] width 270 height 15
paste input "2354397"
type input "92354397"
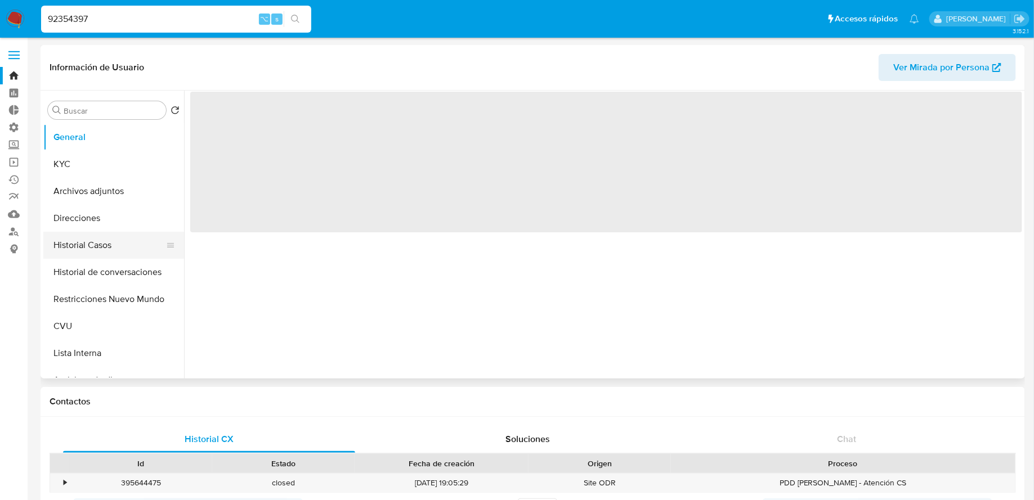
click at [127, 252] on button "Historial Casos" at bounding box center [109, 245] width 132 height 27
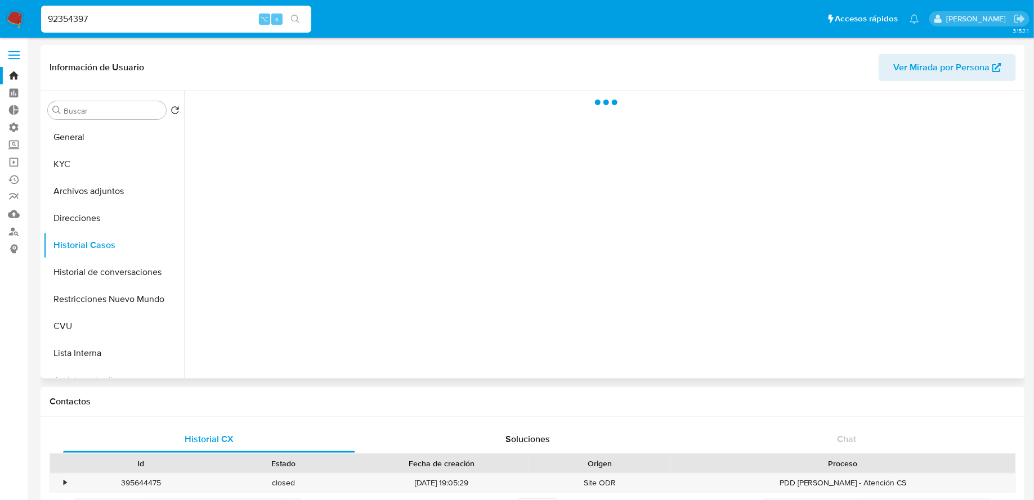
select select "10"
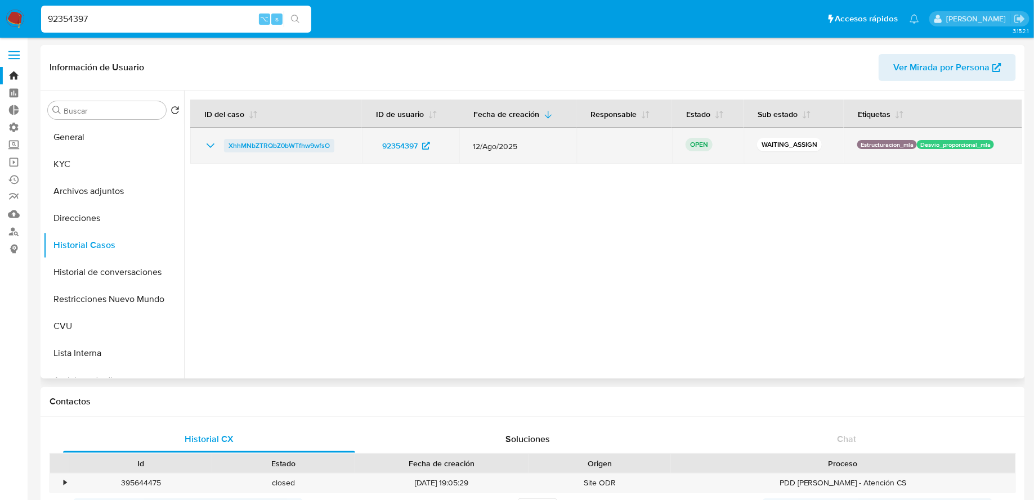
drag, startPoint x: 344, startPoint y: 143, endPoint x: 225, endPoint y: 144, distance: 119.3
click at [225, 144] on div "XhhMNbZTRQbZ0bWTfhw9wfsO" at bounding box center [276, 146] width 145 height 14
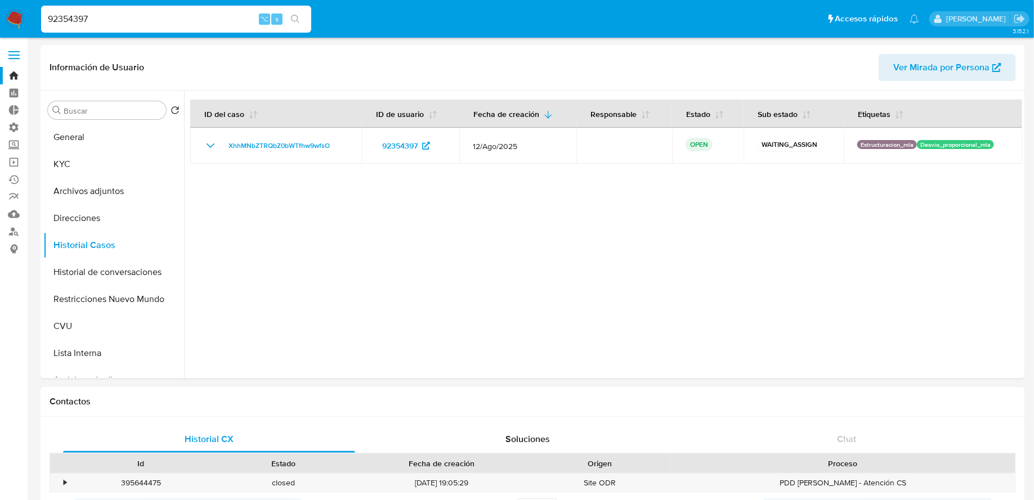
click at [194, 21] on input "92354397" at bounding box center [176, 19] width 270 height 15
paste input "4514612"
type input "94514612"
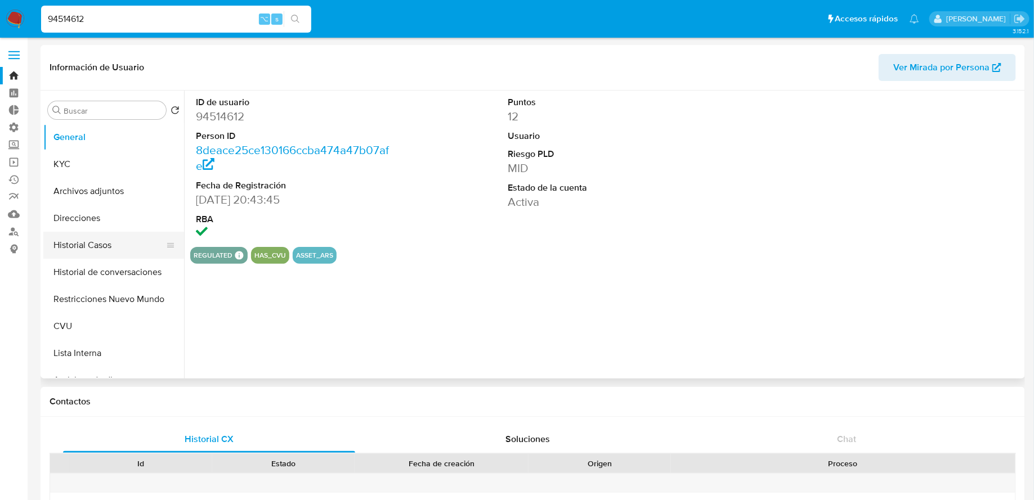
click at [117, 246] on button "Historial Casos" at bounding box center [109, 245] width 132 height 27
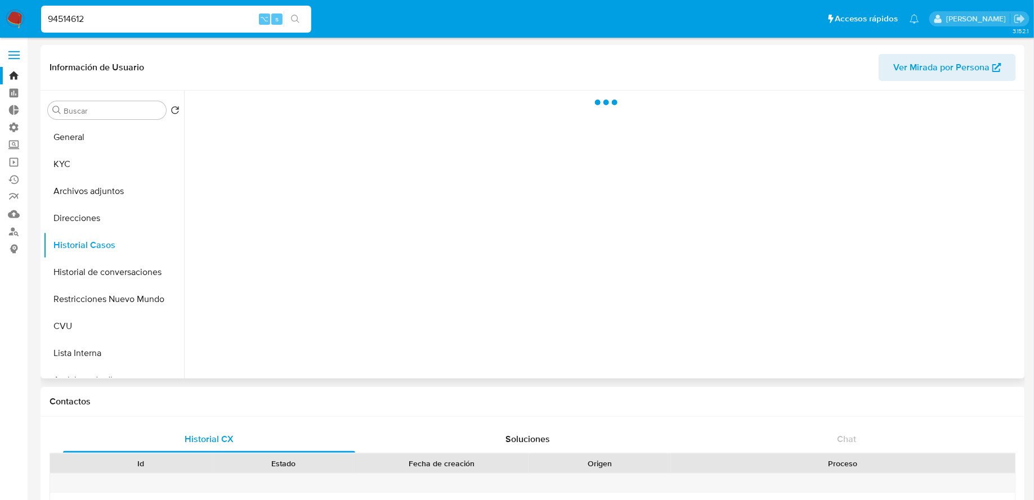
select select "10"
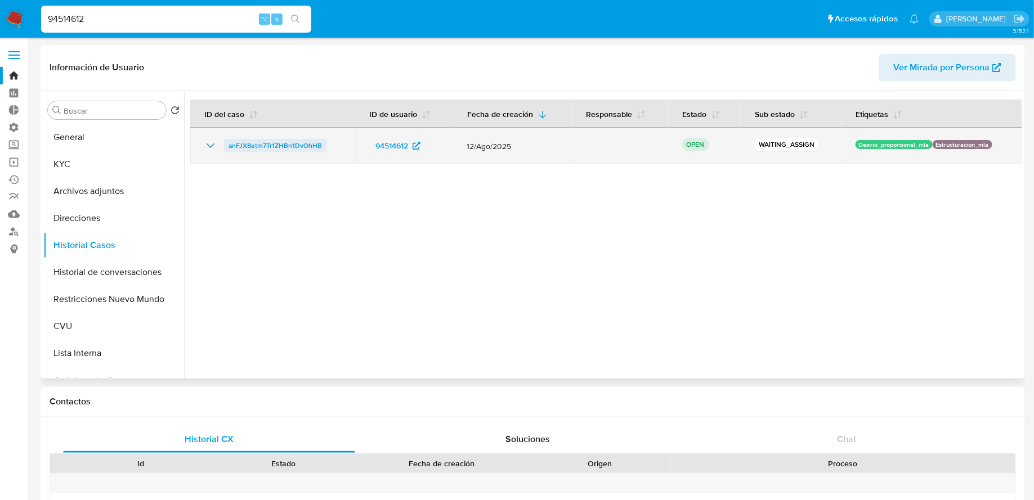
drag, startPoint x: 340, startPoint y: 147, endPoint x: 229, endPoint y: 149, distance: 111.4
click at [229, 149] on td "anFJX8etm7Tr1ZHBn1DvOhHB" at bounding box center [272, 146] width 165 height 36
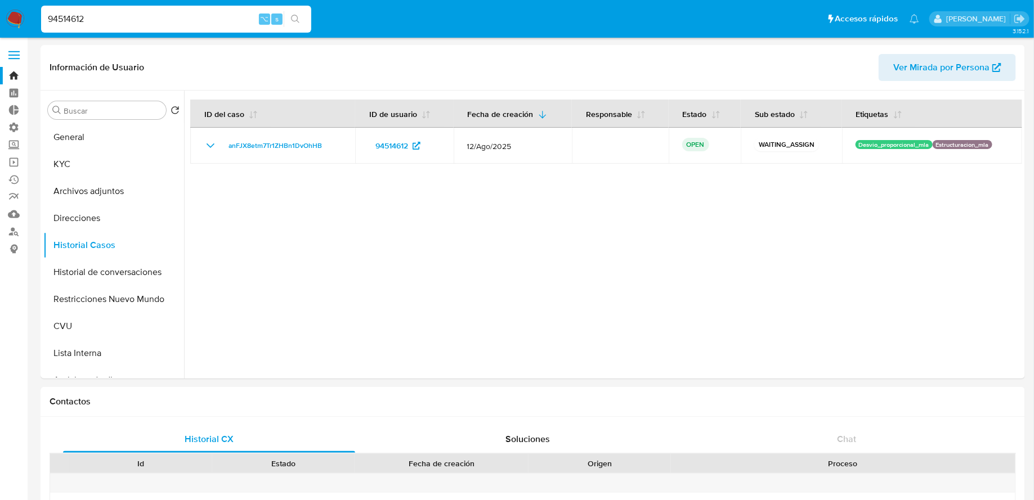
click at [197, 18] on input "94514612" at bounding box center [176, 19] width 270 height 15
paste input "338523560"
type input "338523560"
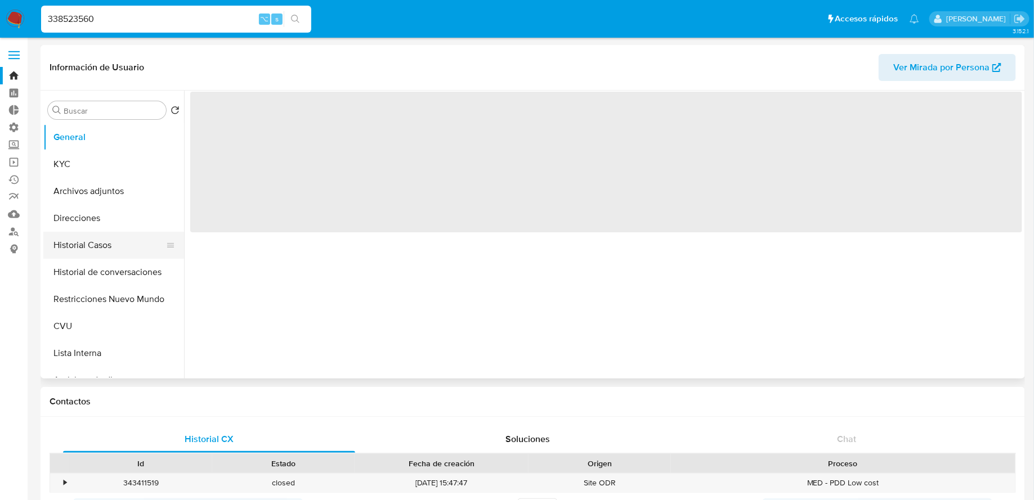
click at [98, 250] on button "Historial Casos" at bounding box center [109, 245] width 132 height 27
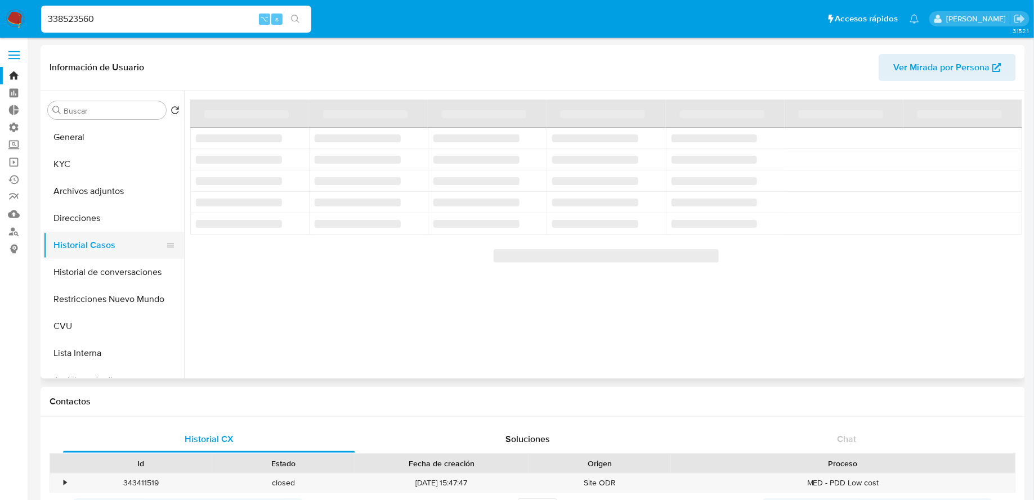
select select "10"
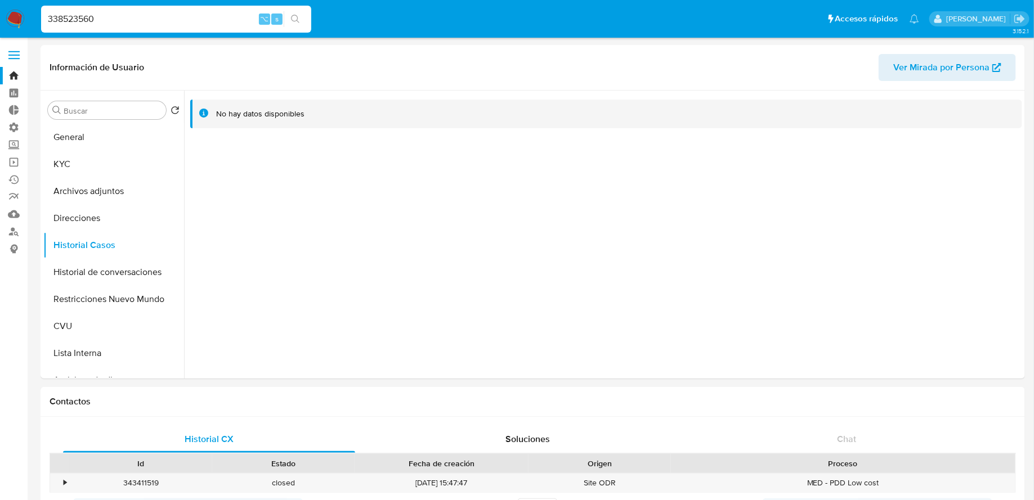
click at [148, 16] on input "338523560" at bounding box center [176, 19] width 270 height 15
paste input "160116"
type input "3160116"
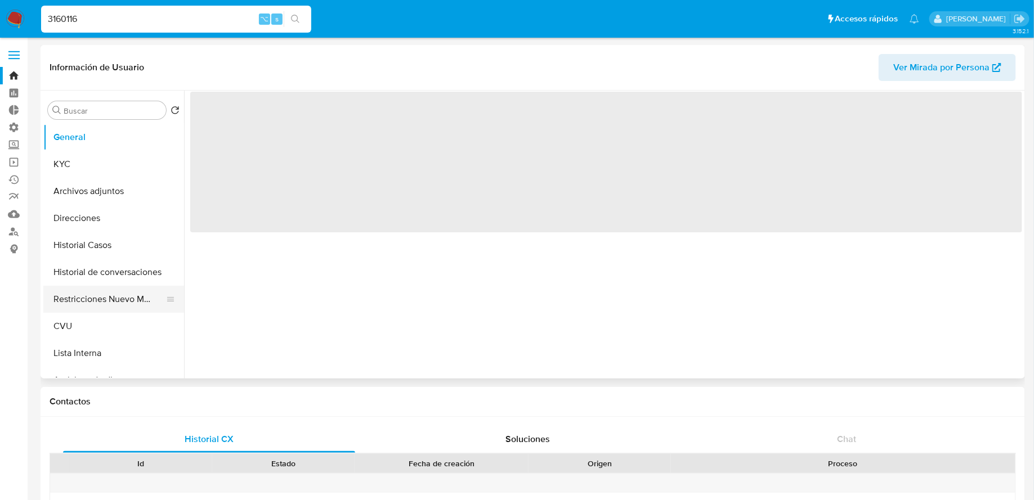
click at [91, 303] on button "Restricciones Nuevo Mundo" at bounding box center [109, 299] width 132 height 27
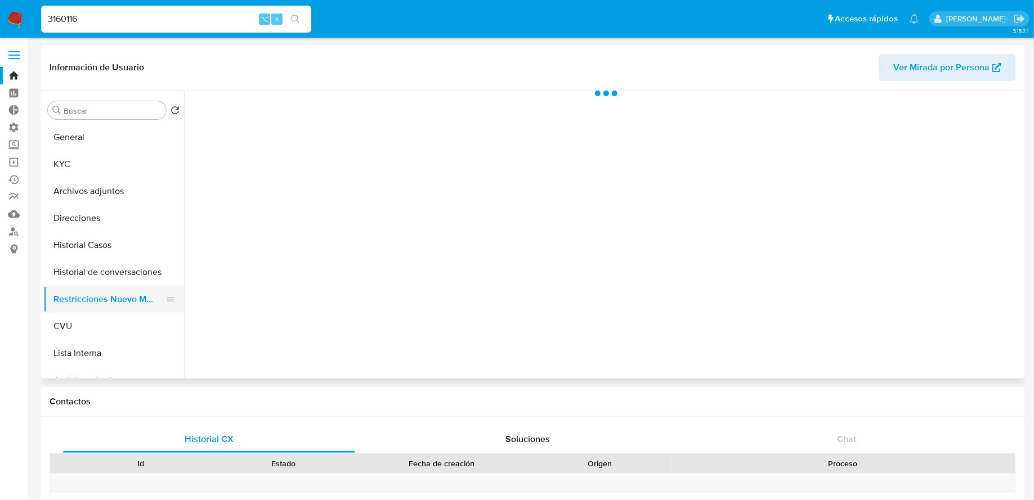
select select "10"
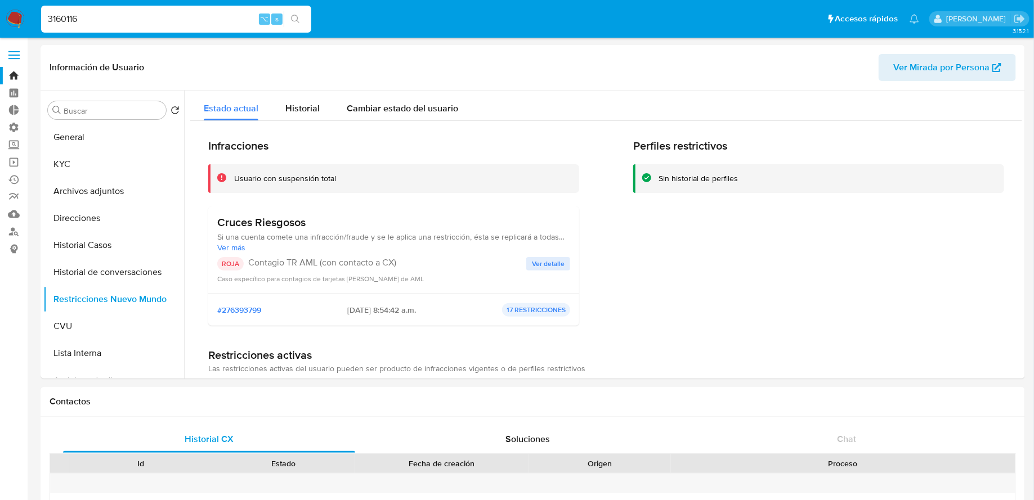
click at [145, 21] on input "3160116" at bounding box center [176, 19] width 270 height 15
paste input "23894775"
type input "23894775"
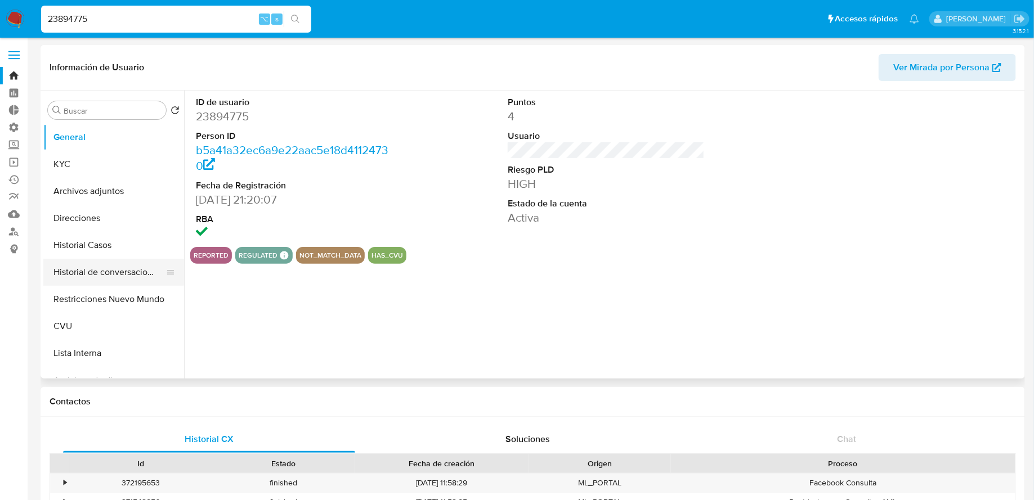
select select "10"
click at [109, 299] on button "Restricciones Nuevo Mundo" at bounding box center [109, 299] width 132 height 27
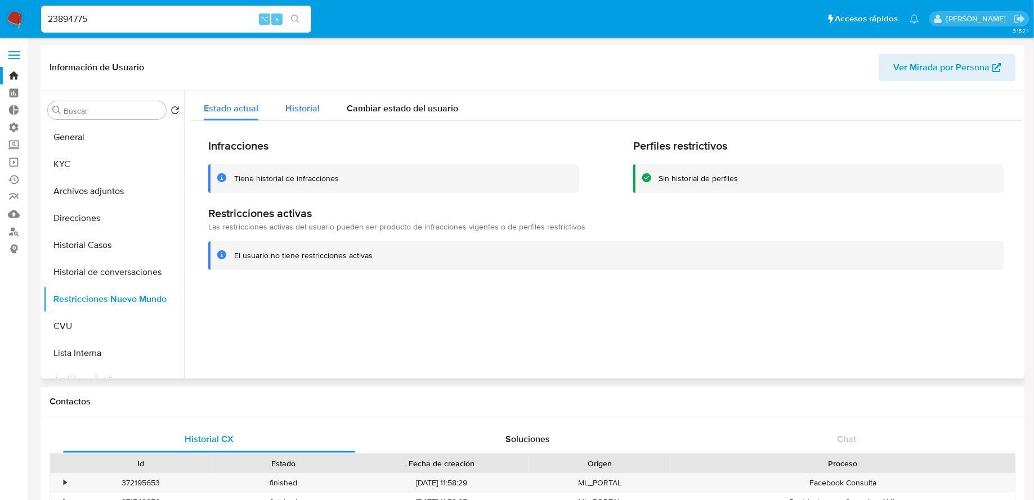
click at [288, 107] on span "Historial" at bounding box center [302, 108] width 34 height 13
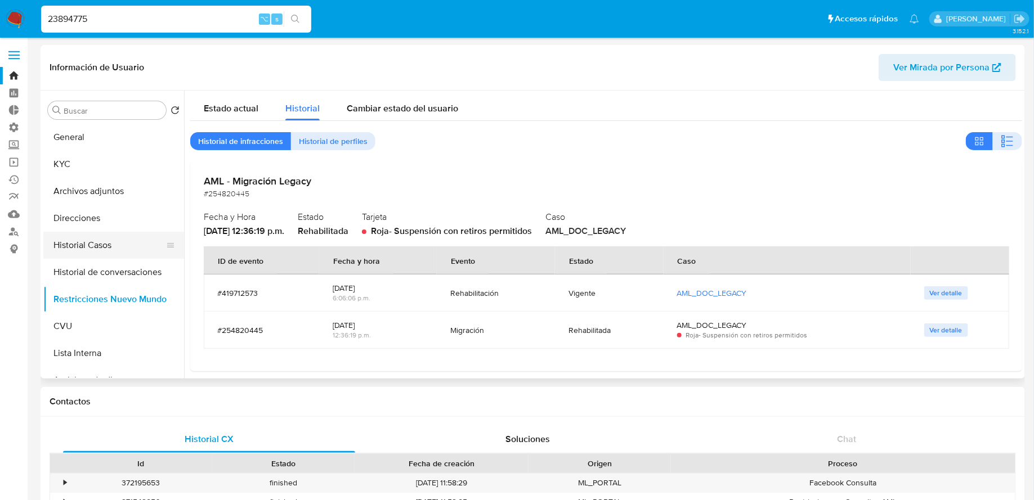
click at [115, 248] on button "Historial Casos" at bounding box center [109, 245] width 132 height 27
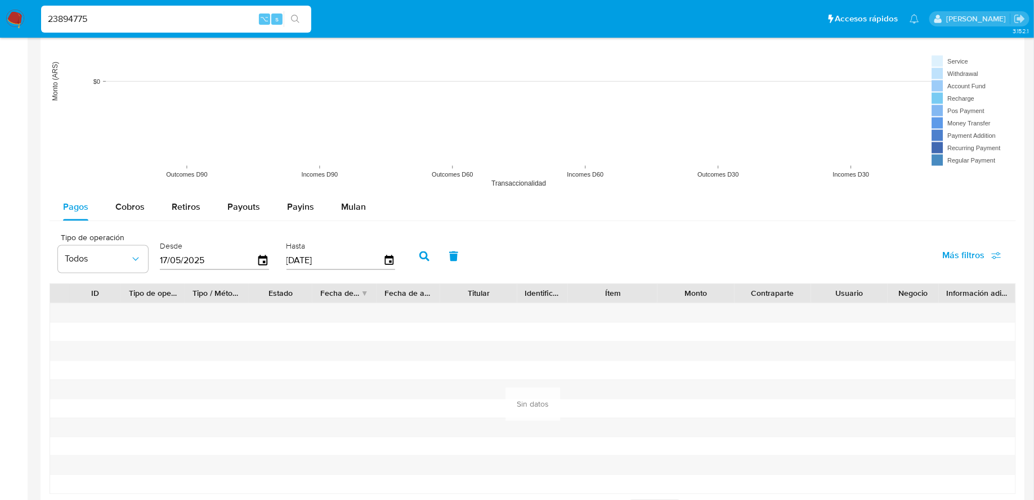
scroll to position [1144, 0]
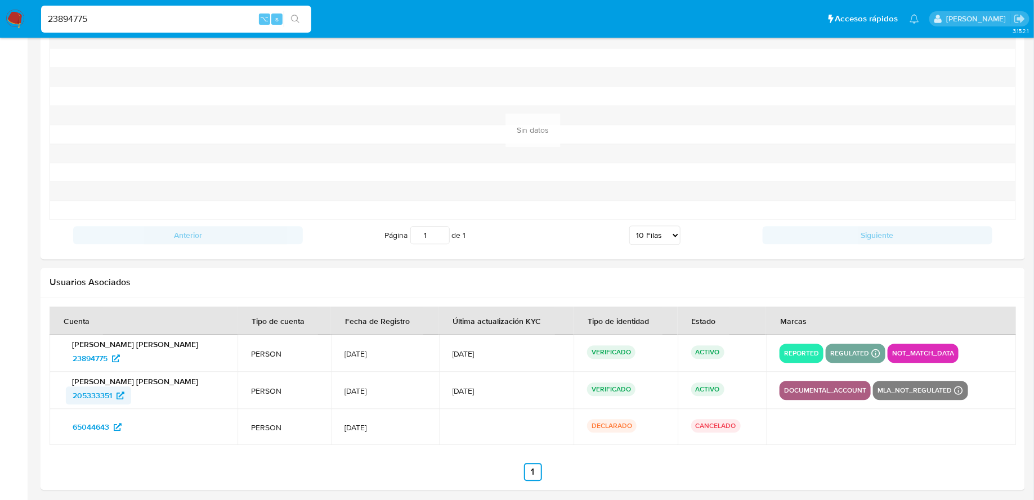
click at [95, 392] on span "205333351" at bounding box center [92, 396] width 39 height 18
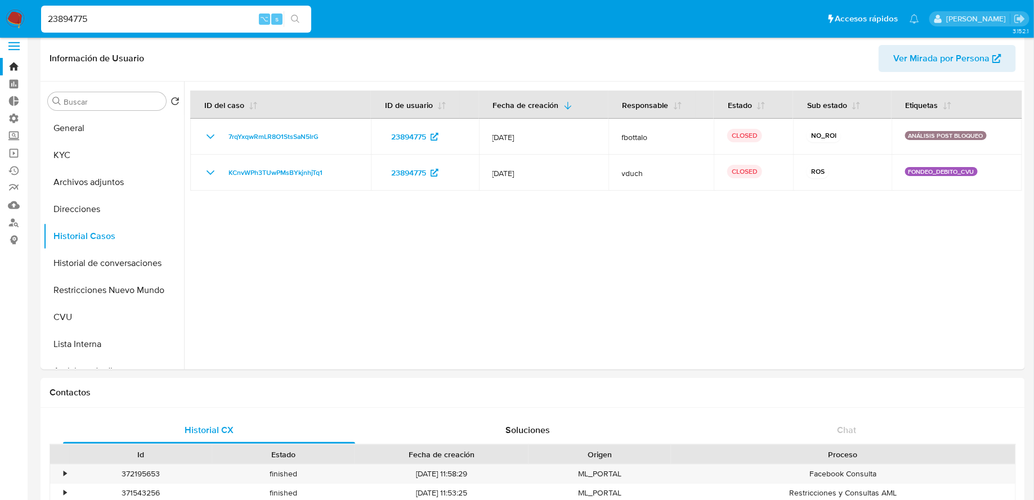
scroll to position [0, 0]
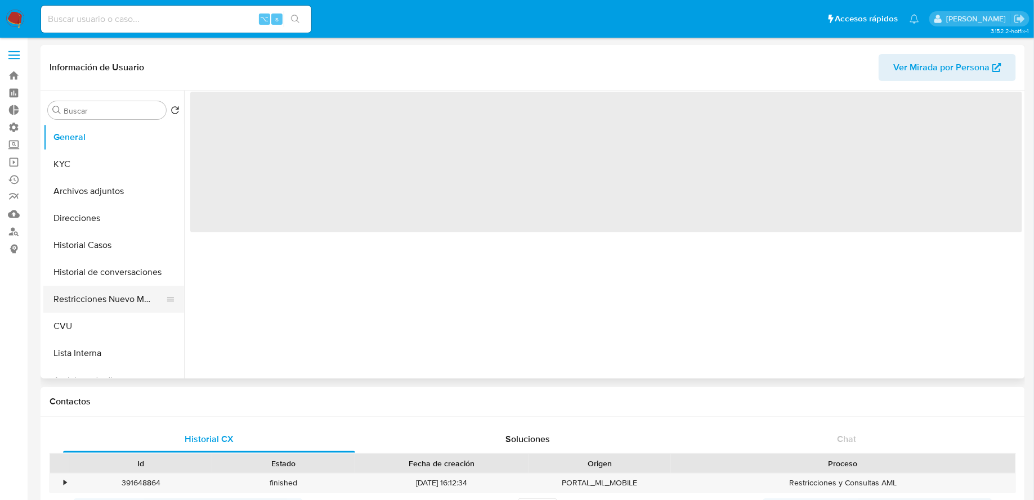
click at [104, 297] on button "Restricciones Nuevo Mundo" at bounding box center [109, 299] width 132 height 27
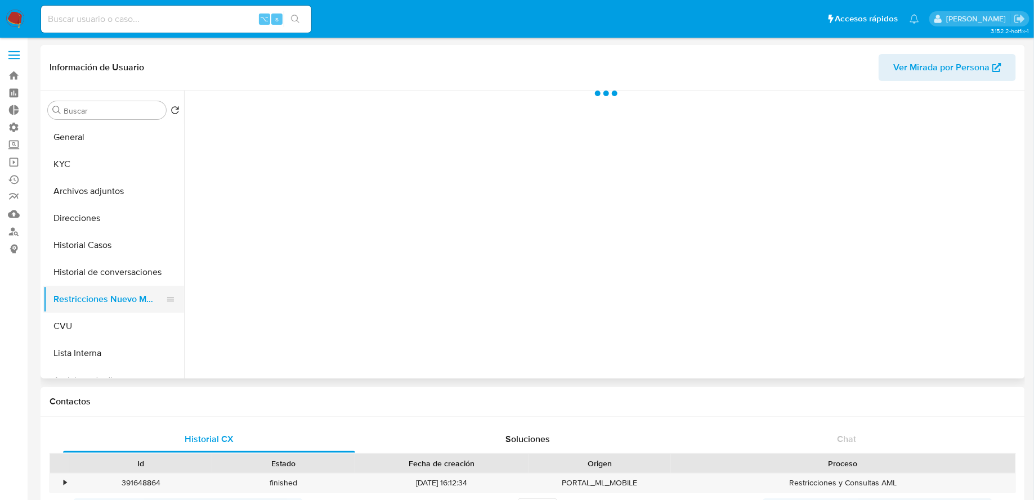
select select "10"
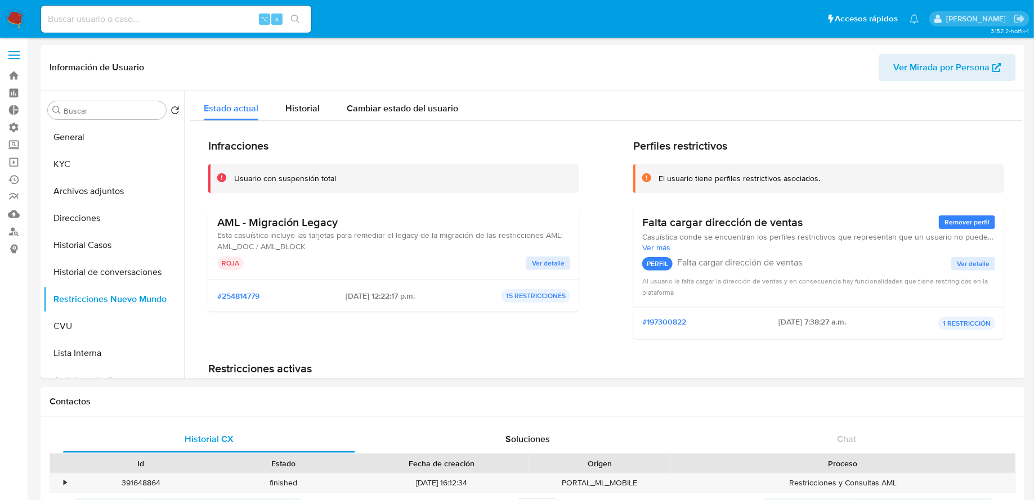
click at [194, 19] on input at bounding box center [176, 19] width 270 height 15
paste input "26524794"
type input "26524794"
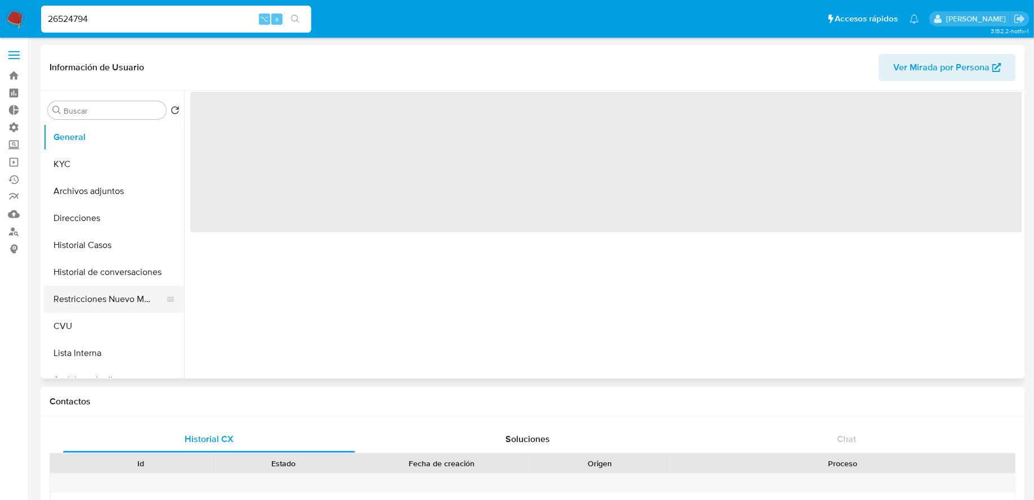
click at [90, 288] on button "Restricciones Nuevo Mundo" at bounding box center [109, 299] width 132 height 27
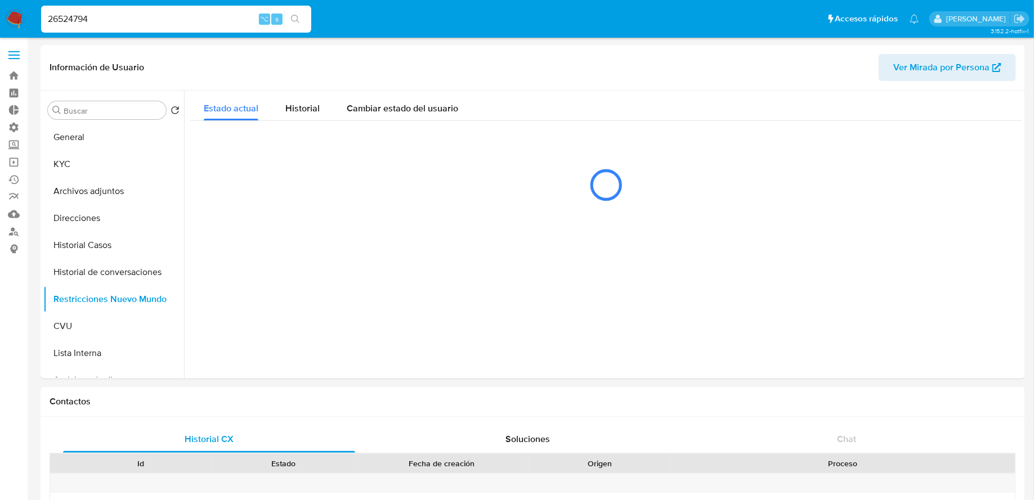
select select "10"
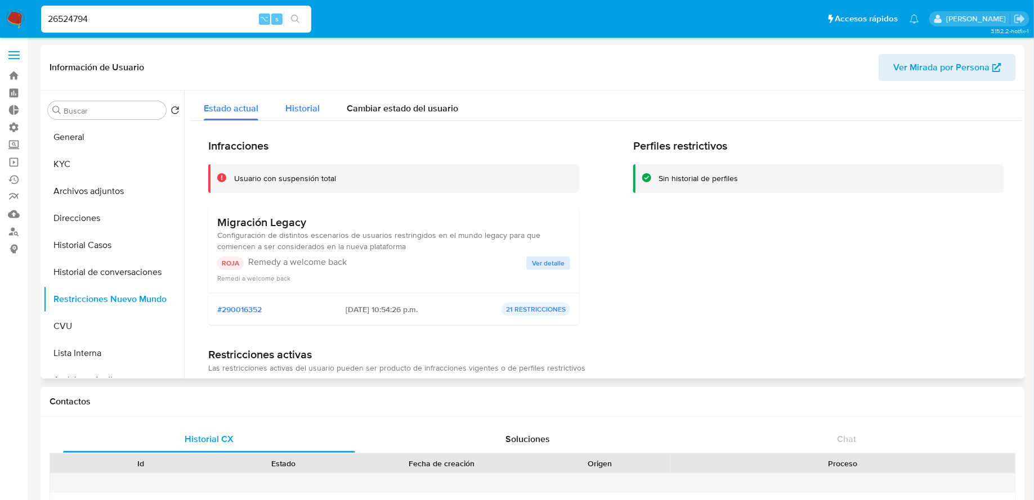
click at [316, 100] on div "Historial" at bounding box center [302, 106] width 34 height 30
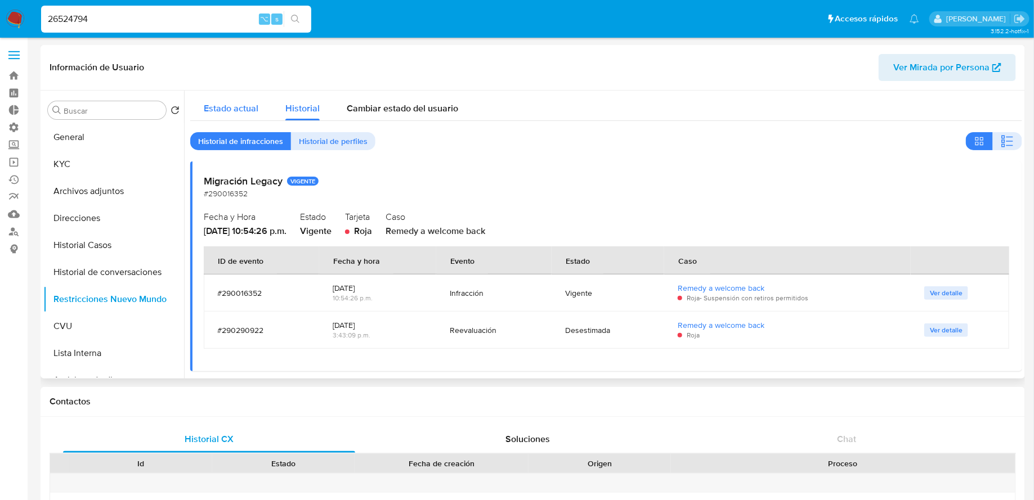
click at [217, 110] on span "Estado actual" at bounding box center [231, 108] width 55 height 13
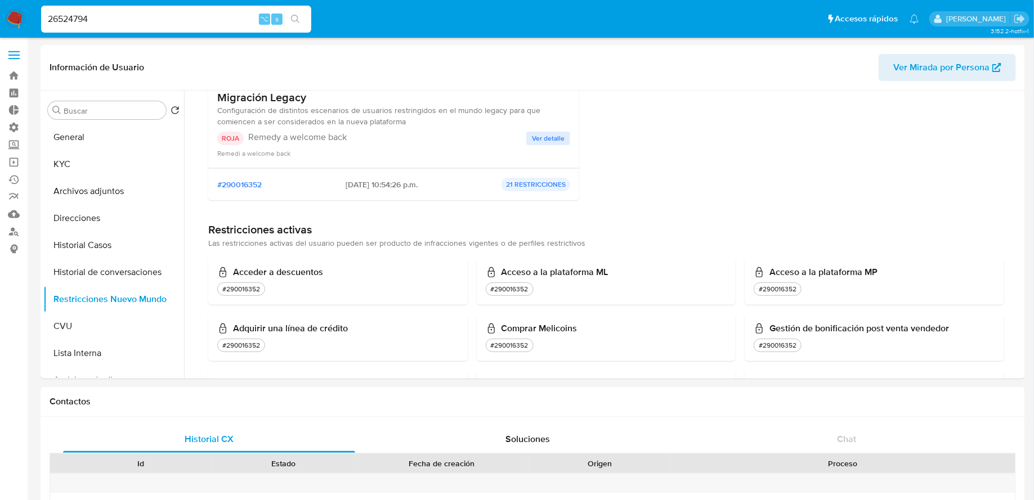
click at [174, 22] on input "26524794" at bounding box center [176, 19] width 270 height 15
paste input "41700323"
type input "41700323"
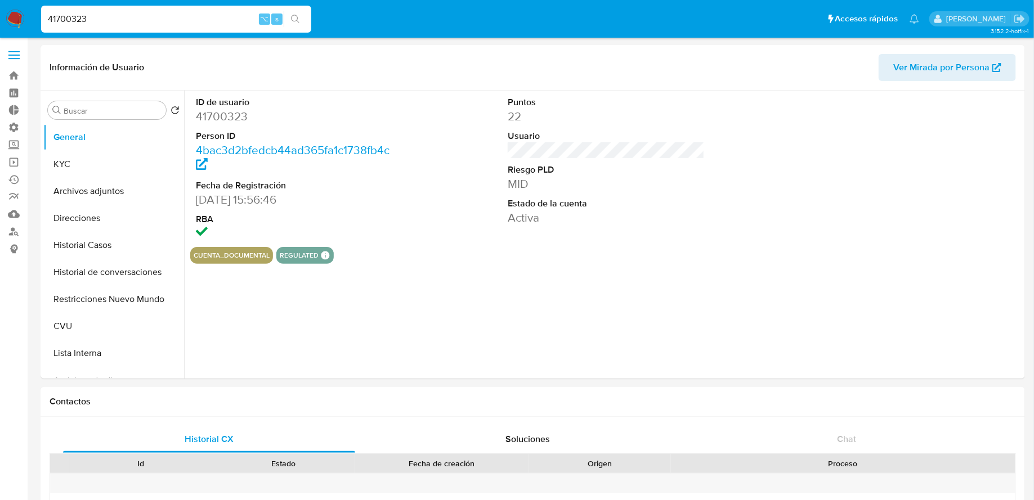
select select "10"
click at [107, 299] on button "Restricciones Nuevo Mundo" at bounding box center [109, 299] width 132 height 27
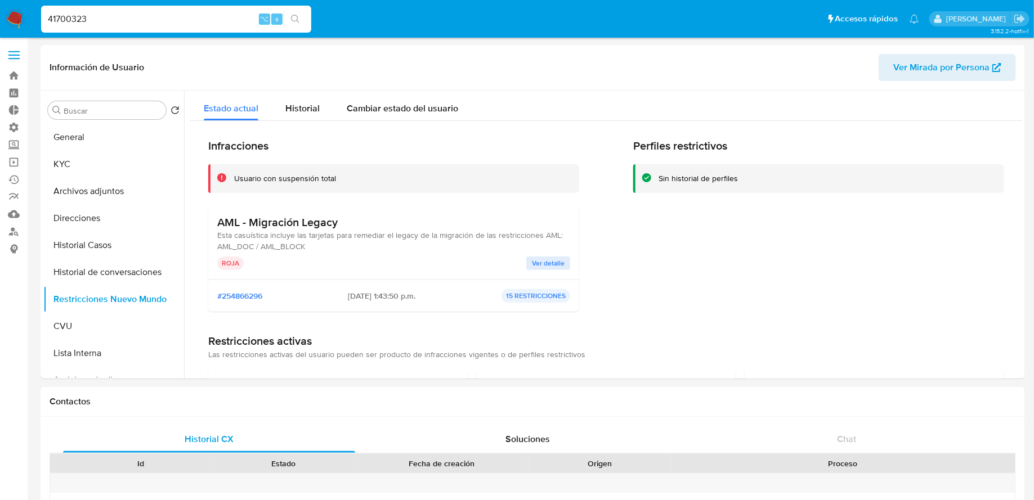
click at [190, 19] on input "41700323" at bounding box center [176, 19] width 270 height 15
paste input "60388914"
type input "60388914"
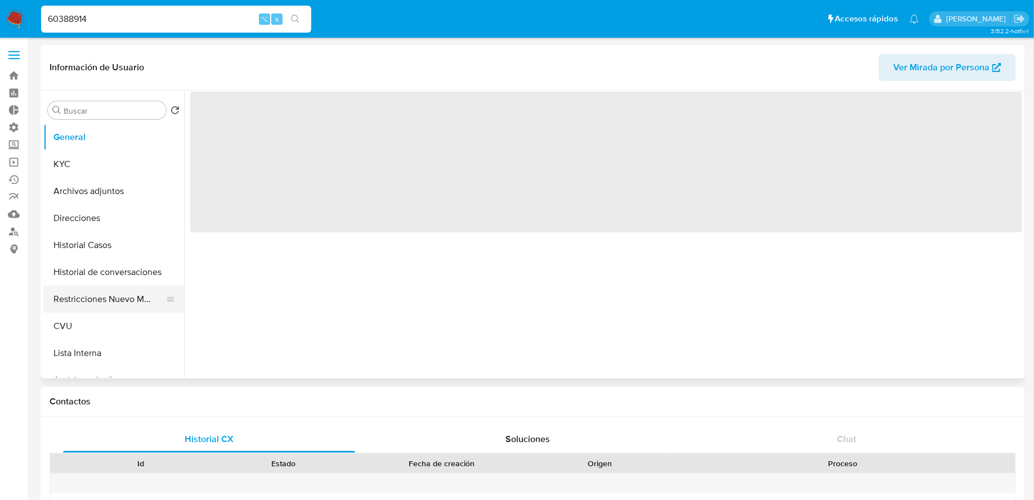
click at [131, 300] on button "Restricciones Nuevo Mundo" at bounding box center [109, 299] width 132 height 27
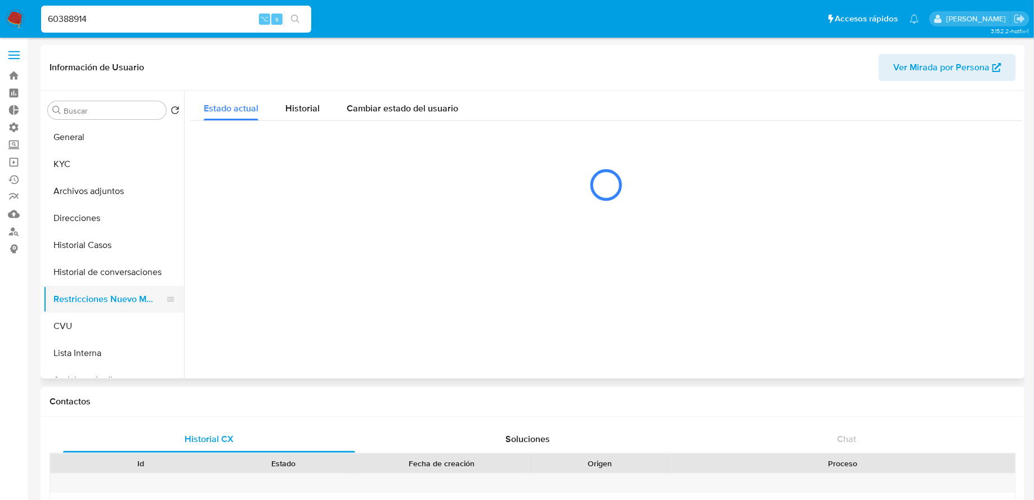
select select "10"
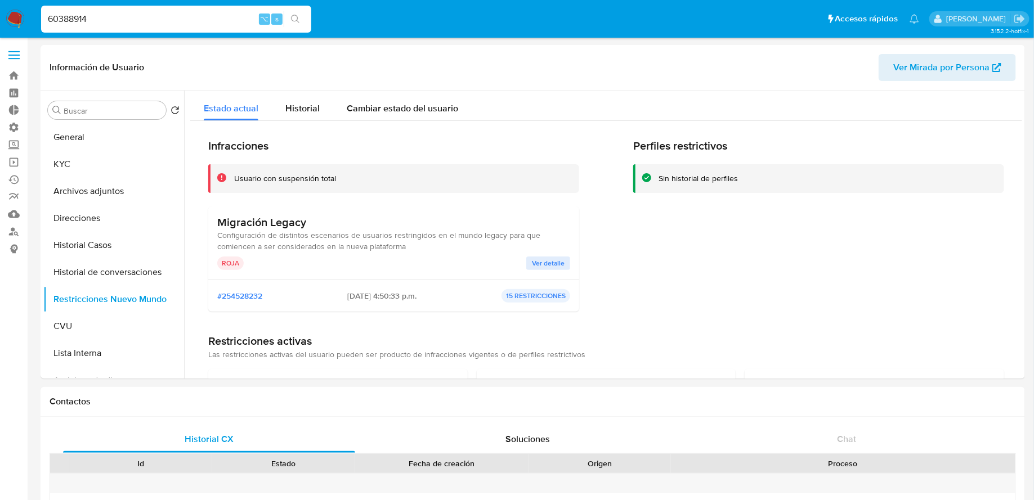
click at [184, 20] on input "60388914" at bounding box center [176, 19] width 270 height 15
paste input "44679663"
type input "446796634"
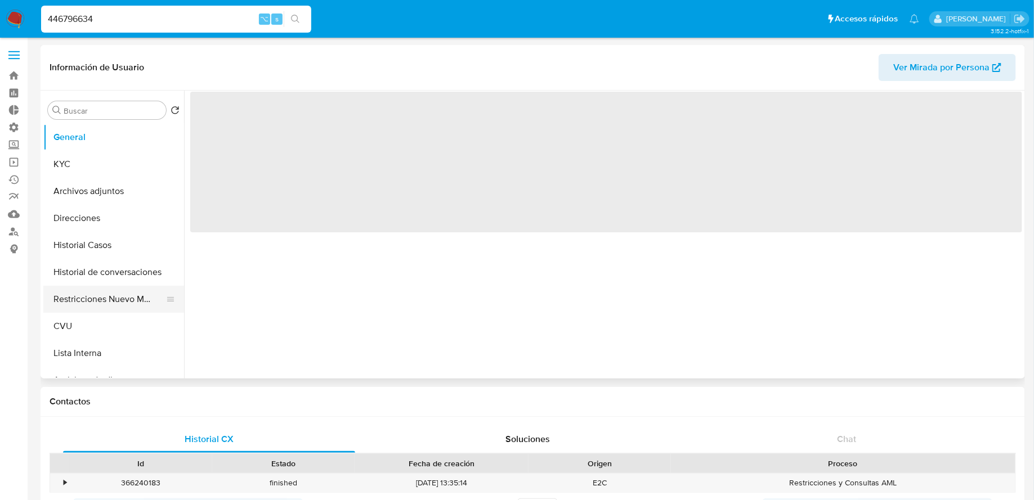
click at [84, 291] on button "Restricciones Nuevo Mundo" at bounding box center [109, 299] width 132 height 27
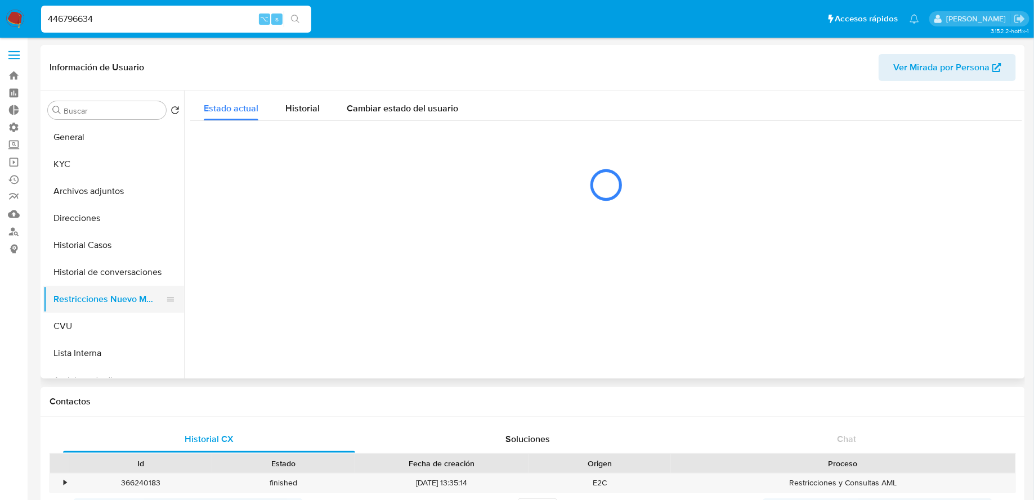
select select "10"
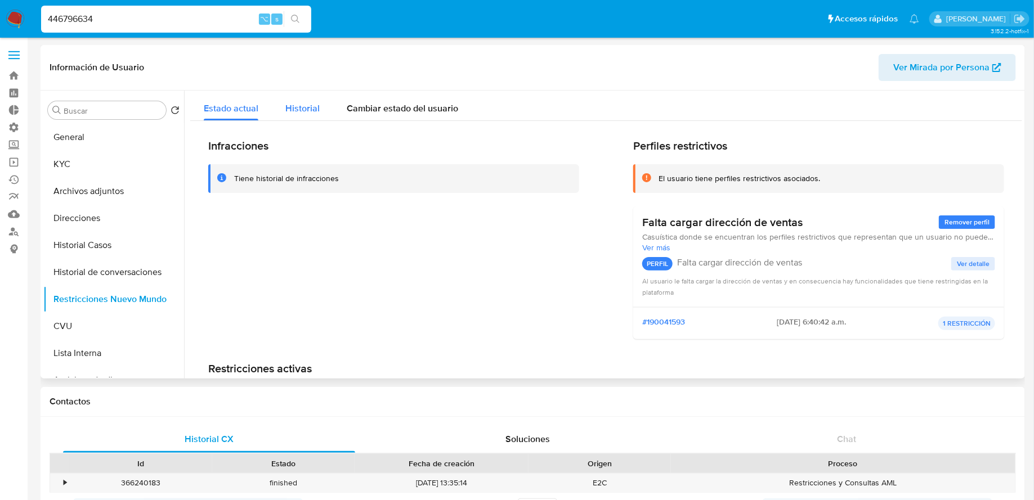
click at [302, 112] on span "Historial" at bounding box center [302, 108] width 34 height 13
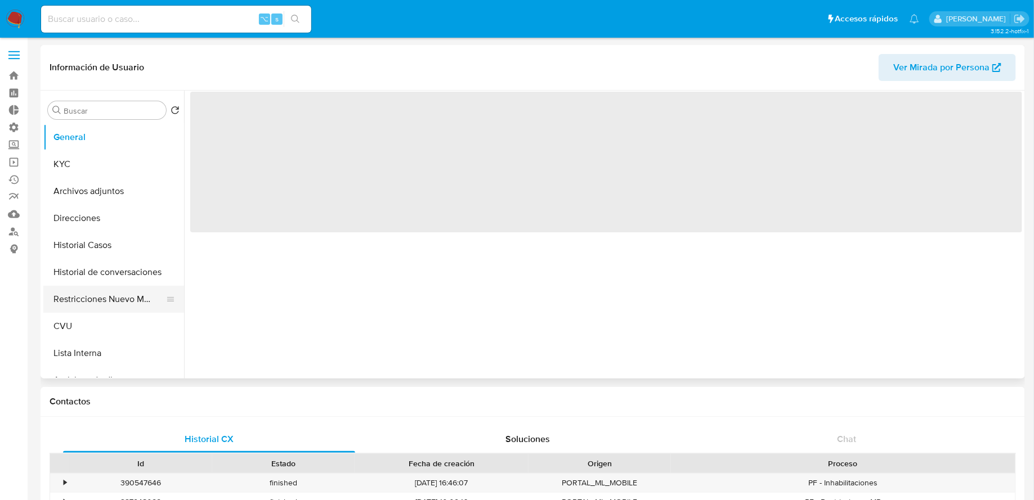
click at [105, 300] on button "Restricciones Nuevo Mundo" at bounding box center [109, 299] width 132 height 27
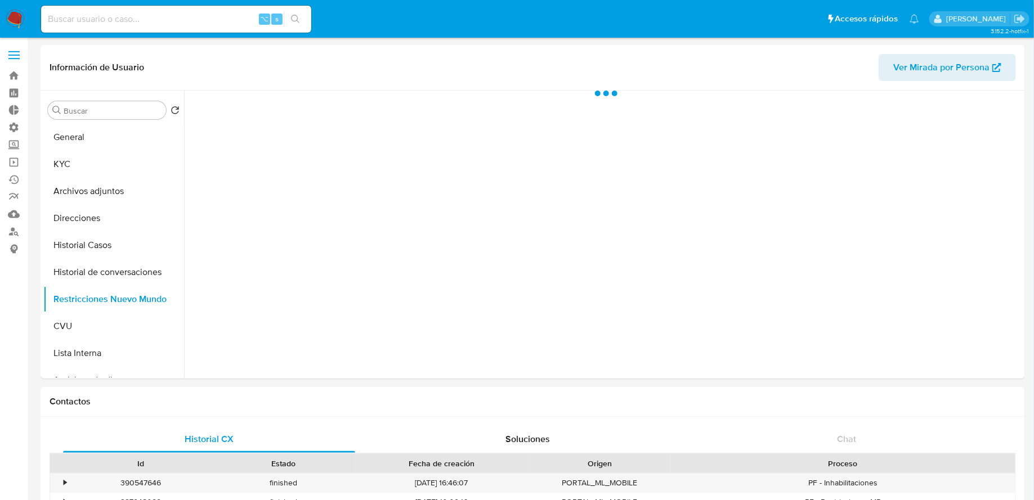
select select "10"
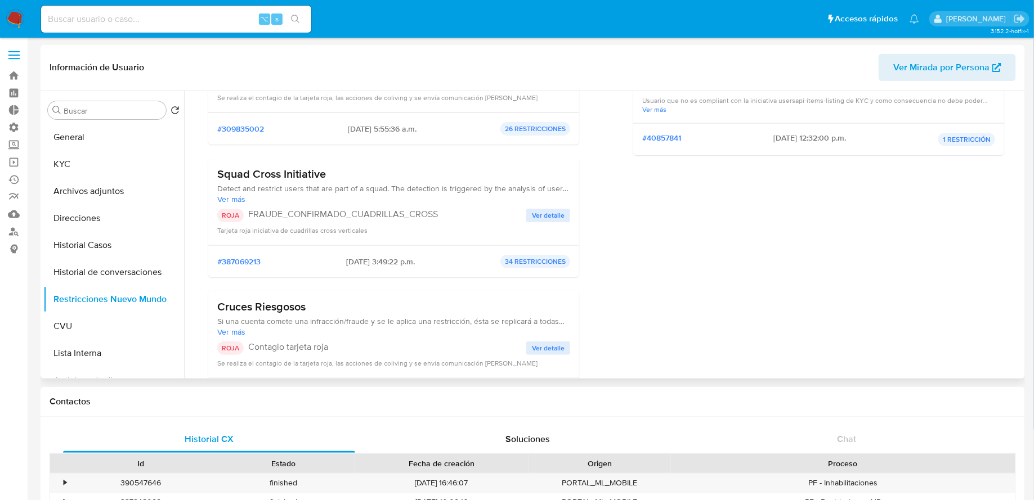
scroll to position [183, 0]
click at [242, 23] on input at bounding box center [176, 19] width 270 height 15
paste input "517508678"
type input "517508678"
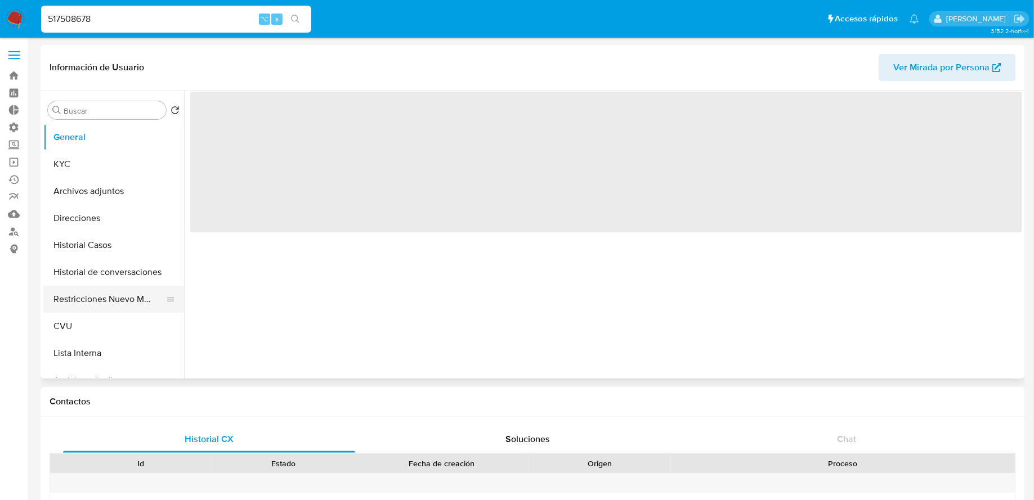
click at [102, 286] on button "Restricciones Nuevo Mundo" at bounding box center [109, 299] width 132 height 27
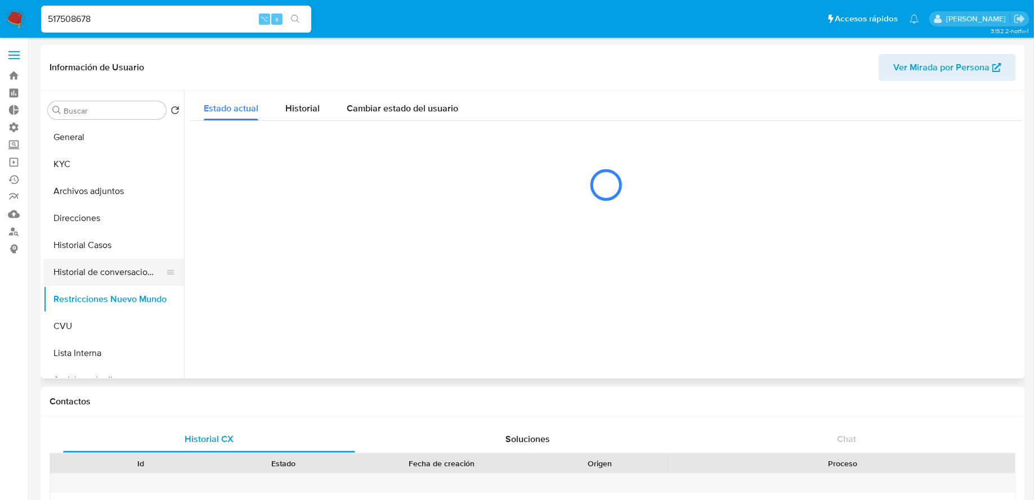
select select "10"
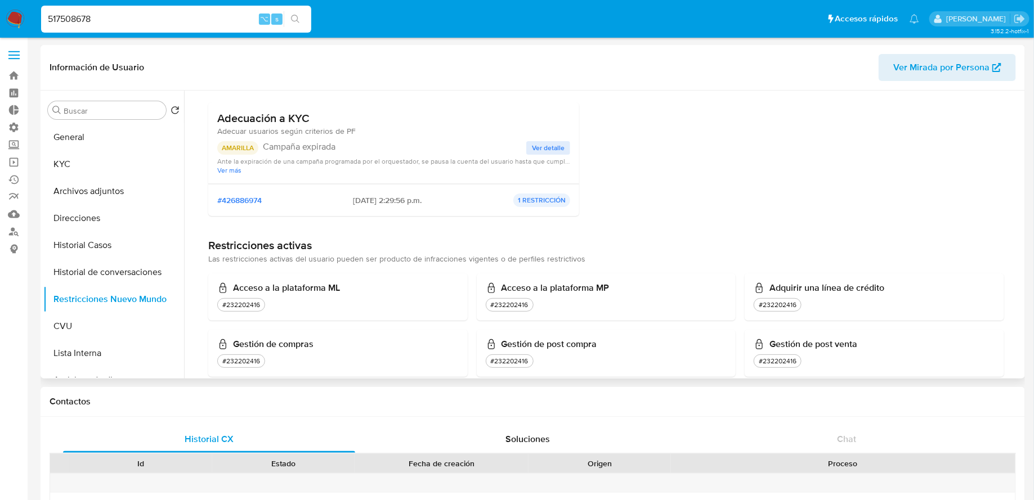
scroll to position [237, 0]
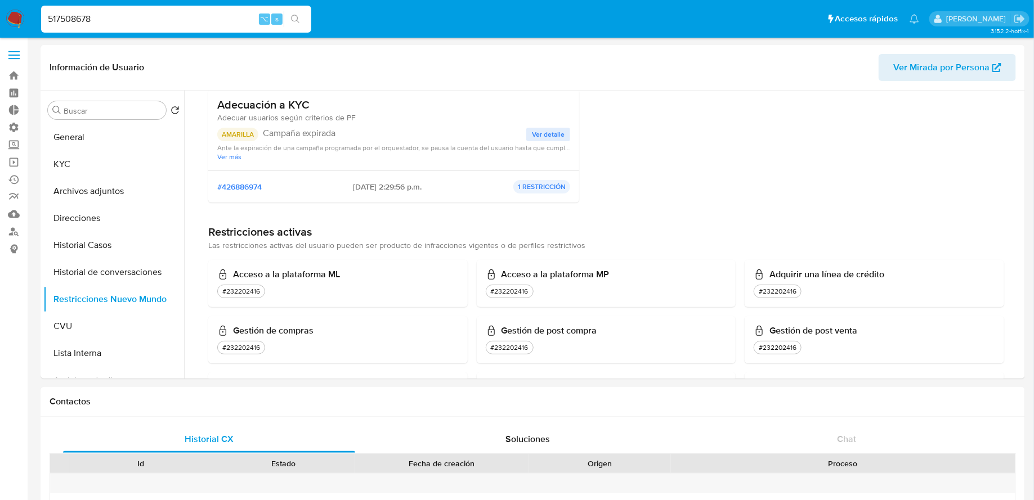
click at [244, 15] on input "517508678" at bounding box center [176, 19] width 270 height 15
paste input "659687290"
paste input
type input "659687290"
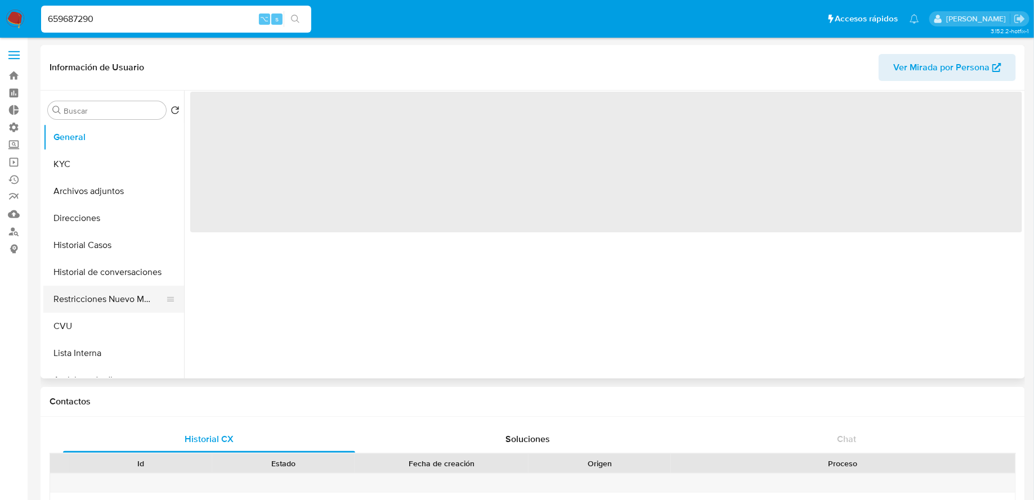
click at [100, 292] on button "Restricciones Nuevo Mundo" at bounding box center [109, 299] width 132 height 27
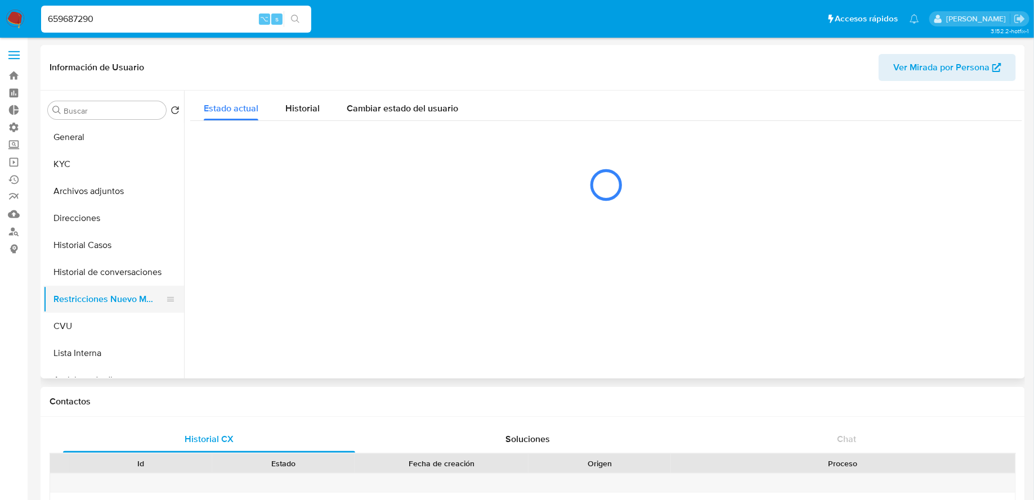
select select "10"
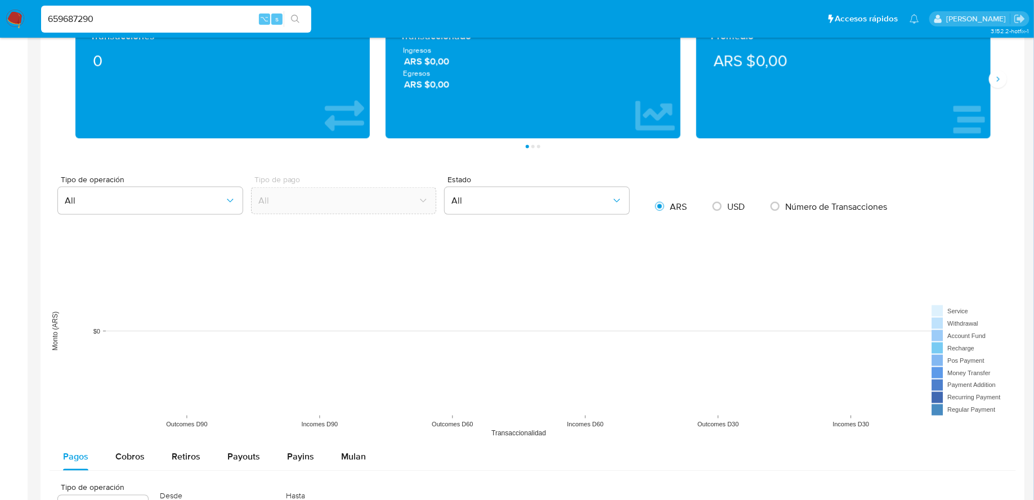
scroll to position [1254, 0]
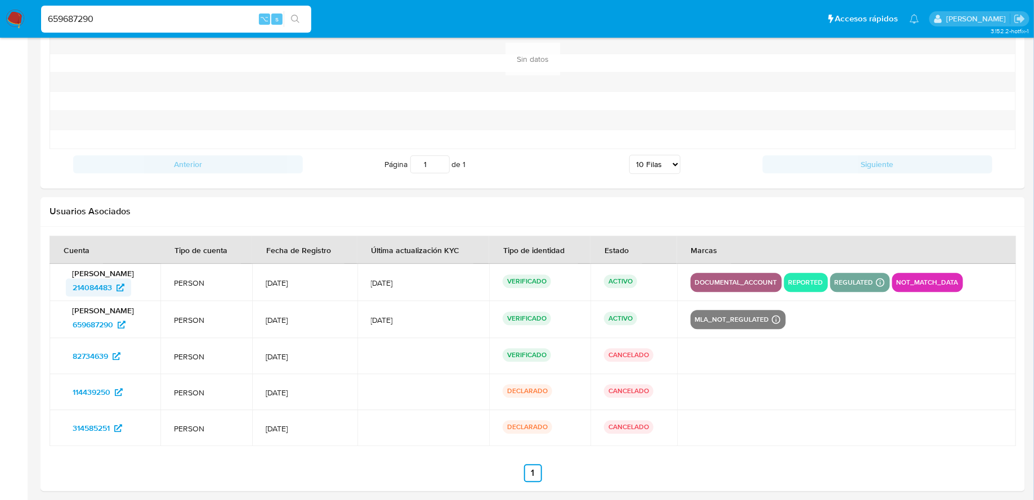
click at [81, 288] on span "214084483" at bounding box center [92, 288] width 39 height 18
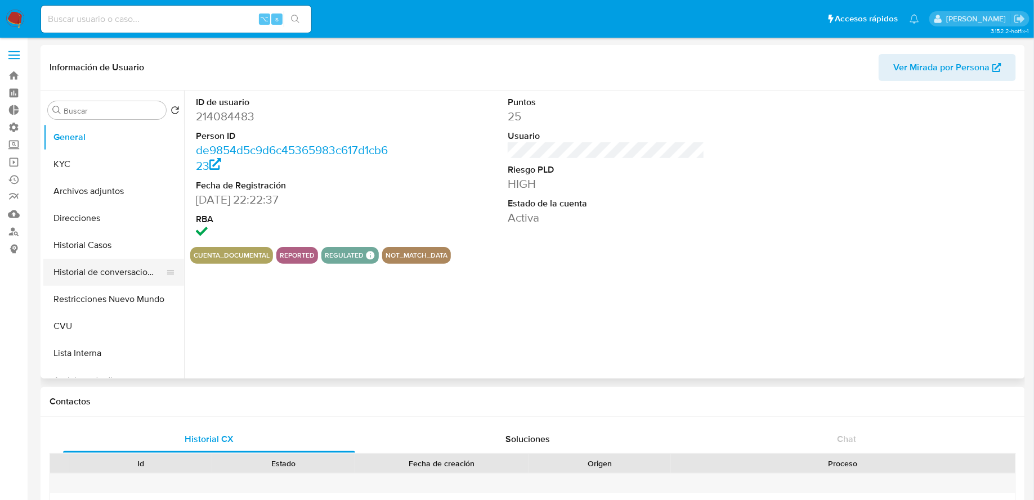
select select "10"
click at [107, 294] on button "Restricciones Nuevo Mundo" at bounding box center [109, 299] width 132 height 27
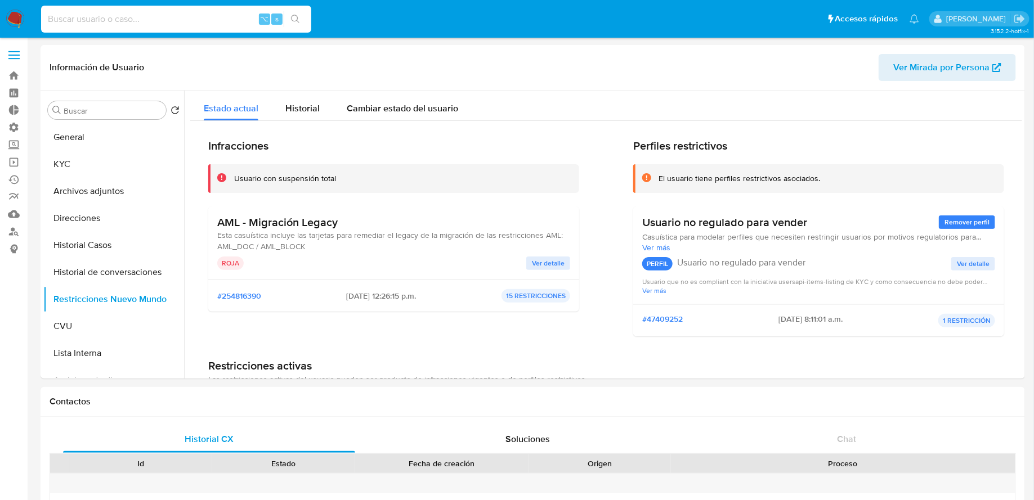
click at [196, 14] on input at bounding box center [176, 19] width 270 height 15
paste input "1553116196"
type input "1553116196"
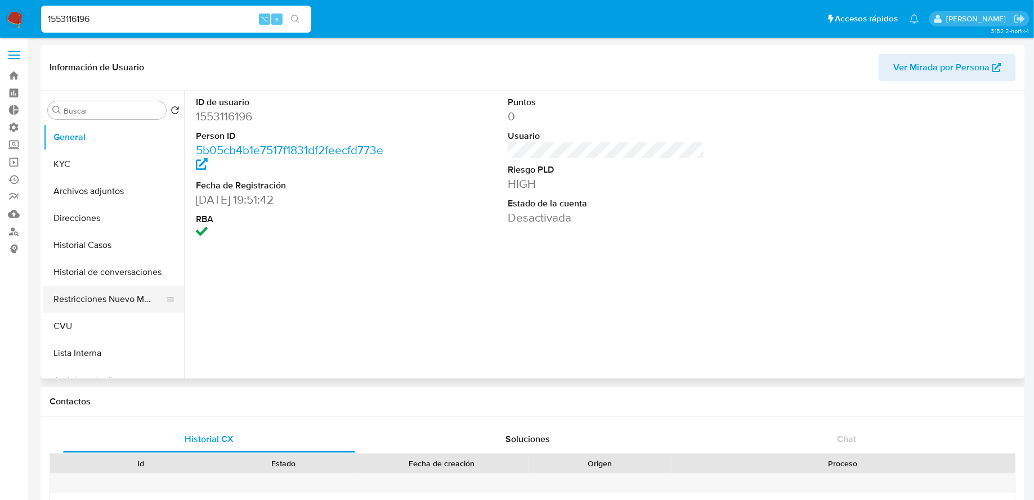
click at [91, 293] on button "Restricciones Nuevo Mundo" at bounding box center [109, 299] width 132 height 27
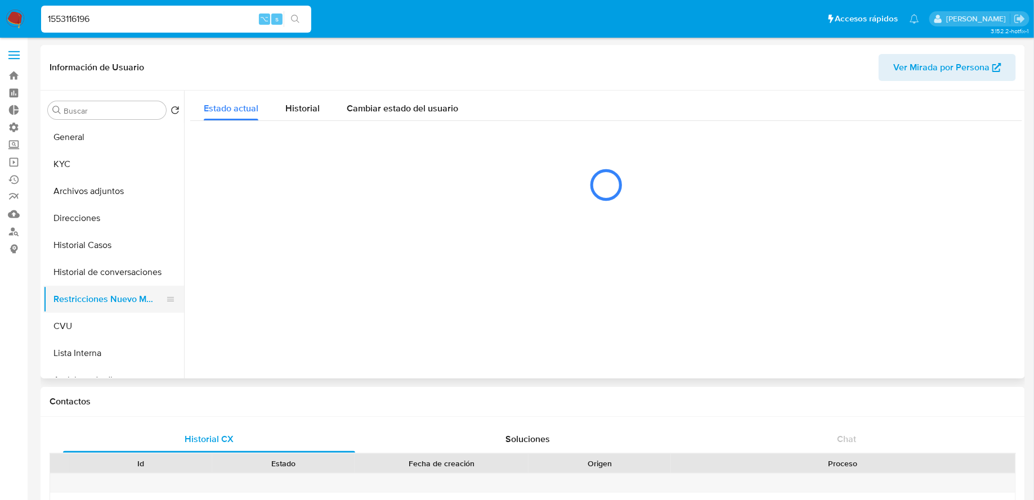
select select "10"
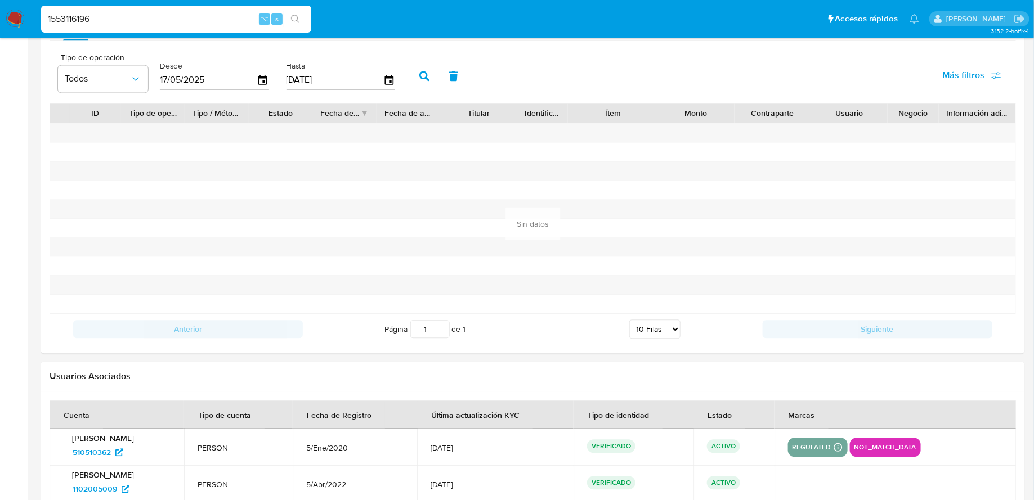
scroll to position [1218, 0]
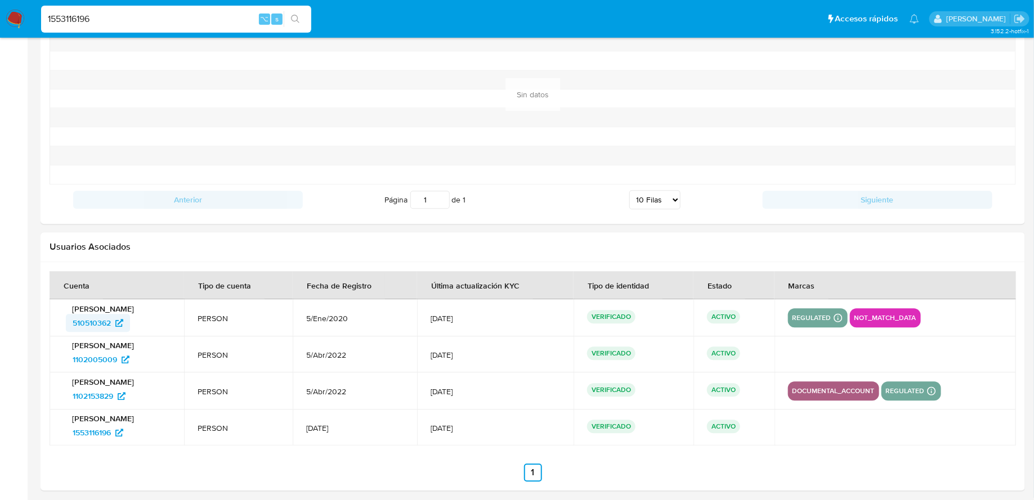
click at [106, 320] on span "510510362" at bounding box center [92, 323] width 38 height 18
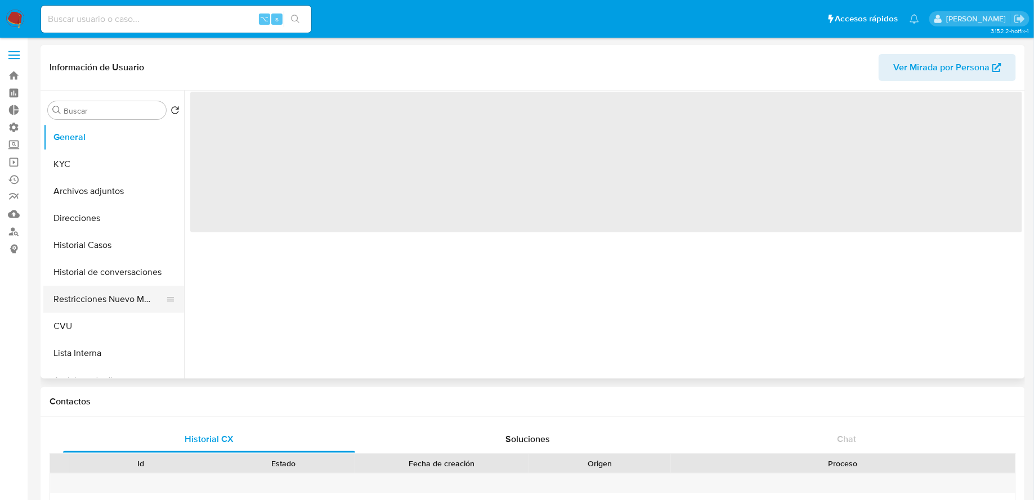
click at [78, 298] on button "Restricciones Nuevo Mundo" at bounding box center [109, 299] width 132 height 27
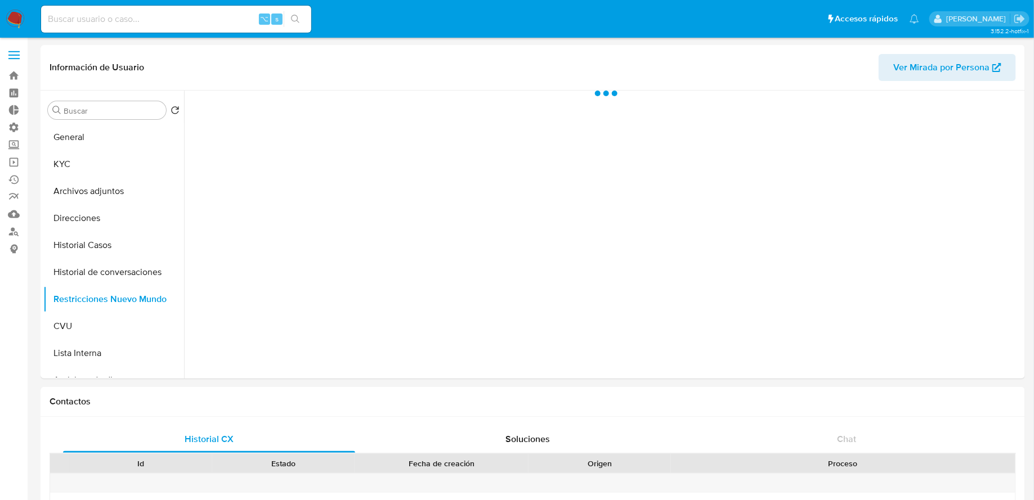
select select "10"
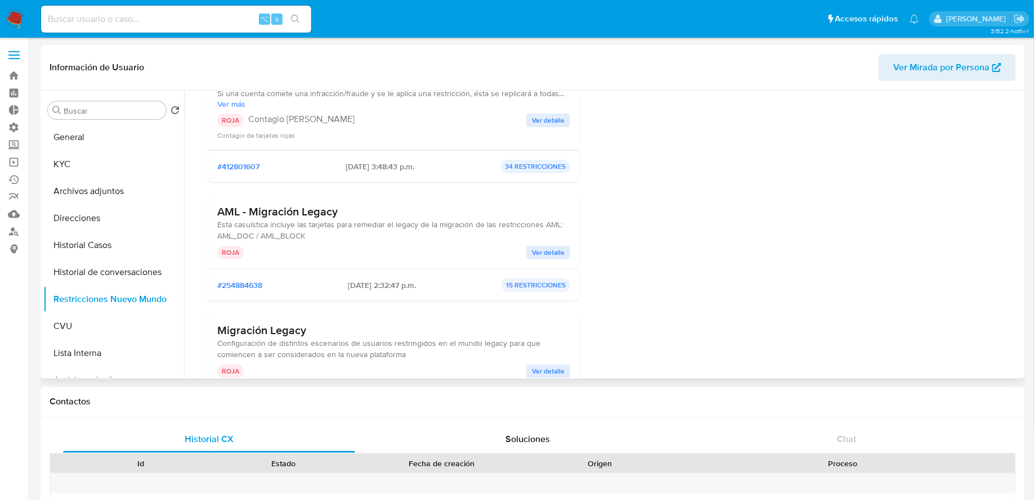
scroll to position [291, 0]
